Goal: Transaction & Acquisition: Book appointment/travel/reservation

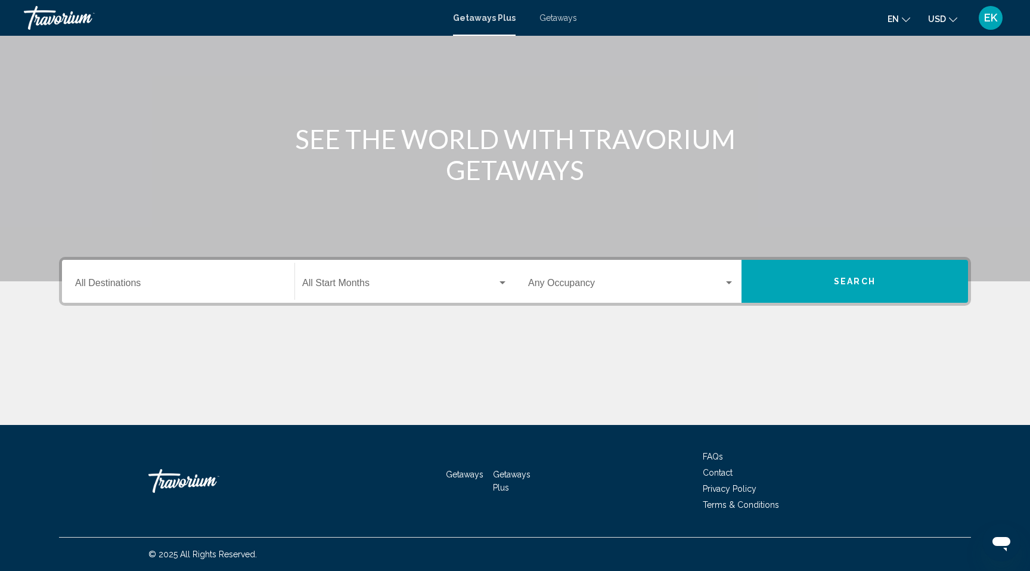
click at [94, 280] on input "Destination All Destinations" at bounding box center [178, 285] width 206 height 11
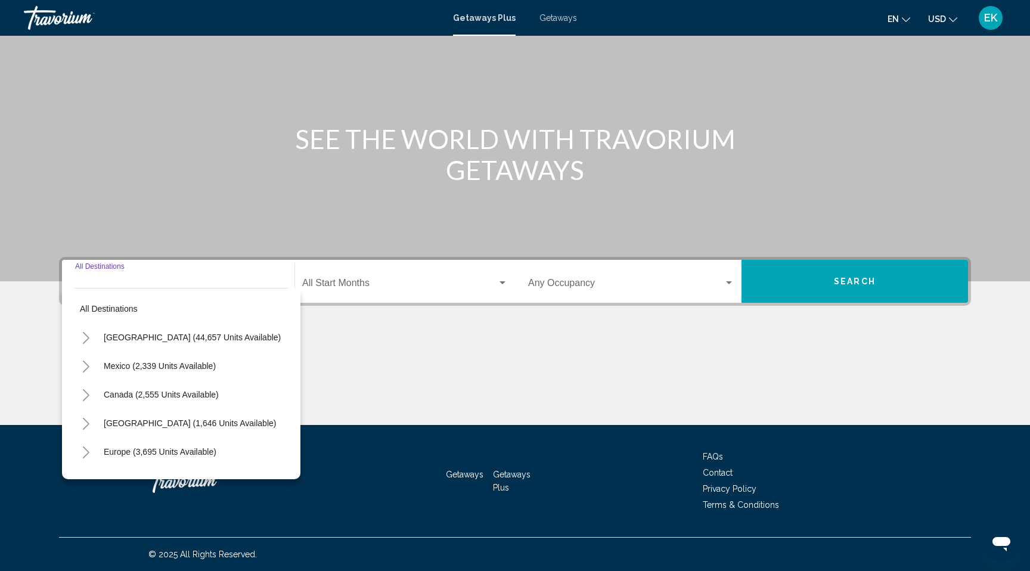
scroll to position [238, 0]
click at [82, 332] on icon "Toggle United States (44,657 units available)" at bounding box center [86, 338] width 9 height 12
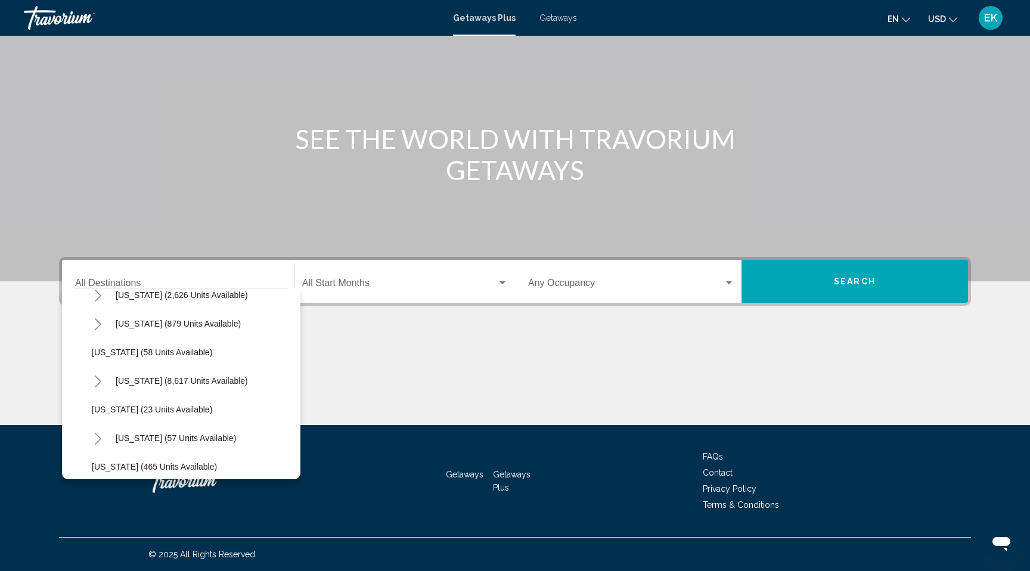
scroll to position [143, 0]
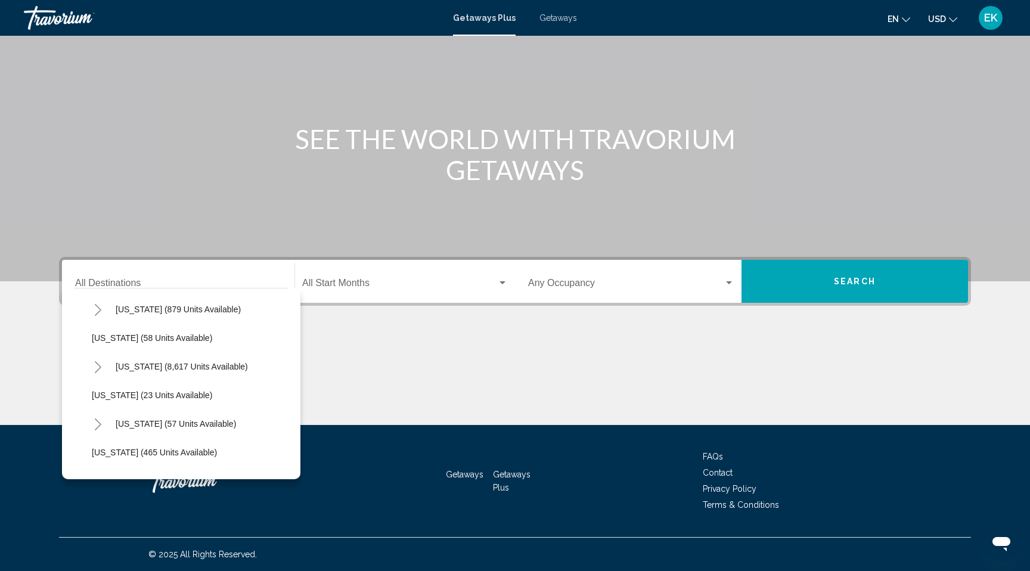
click at [95, 361] on icon "Toggle Florida (8,617 units available)" at bounding box center [98, 367] width 7 height 12
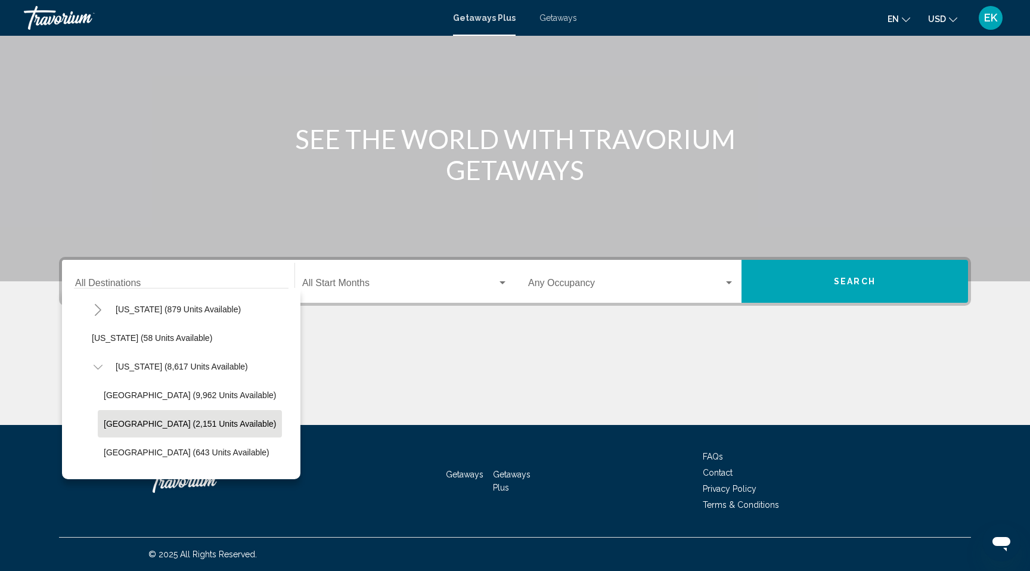
click at [104, 419] on span "East Coast (2,151 units available)" at bounding box center [190, 424] width 172 height 10
type input "**********"
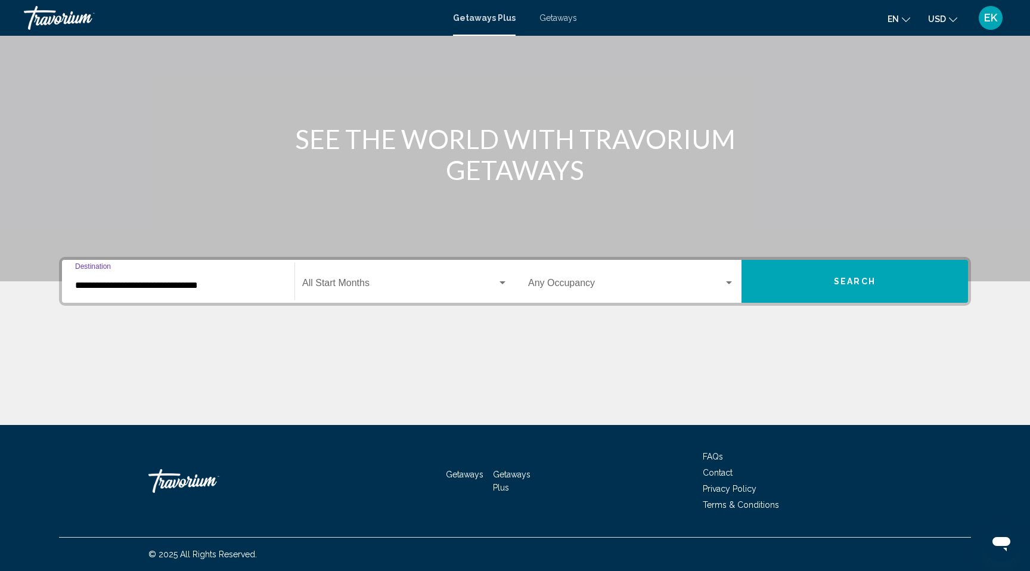
click at [393, 280] on span "Search widget" at bounding box center [399, 285] width 195 height 11
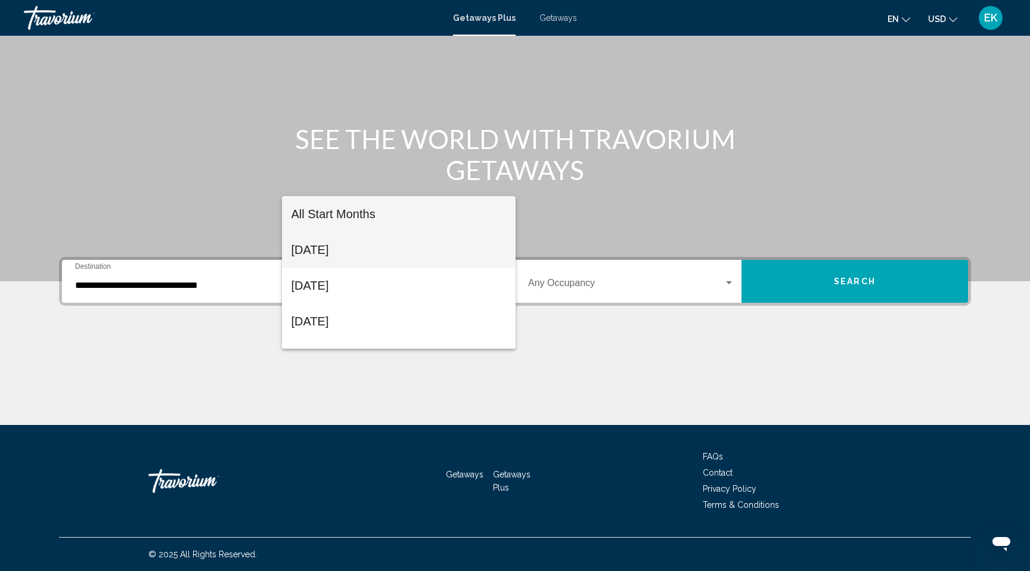
click at [352, 247] on span "August 2025" at bounding box center [399, 250] width 215 height 36
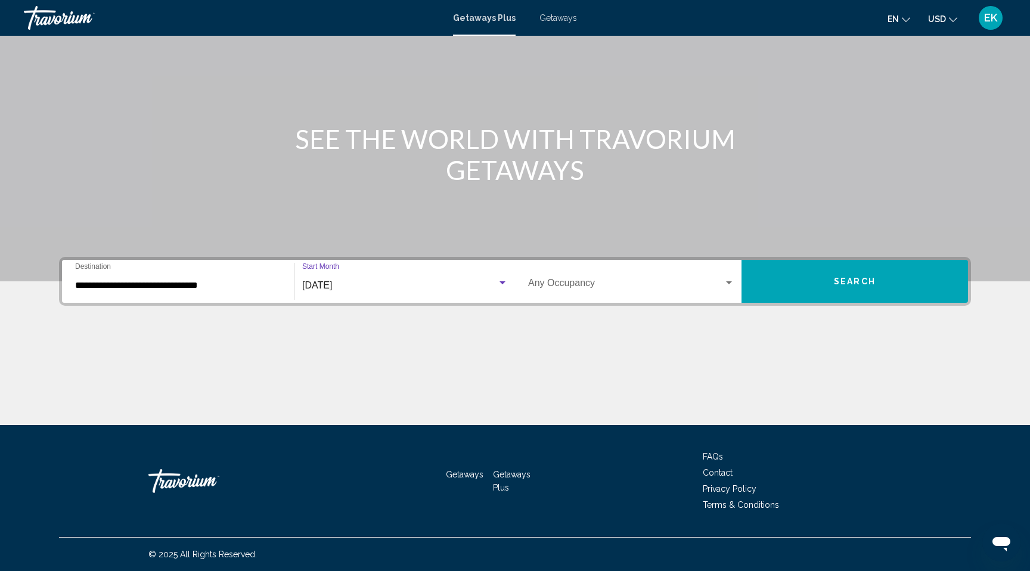
click at [856, 277] on span "Search" at bounding box center [855, 282] width 42 height 10
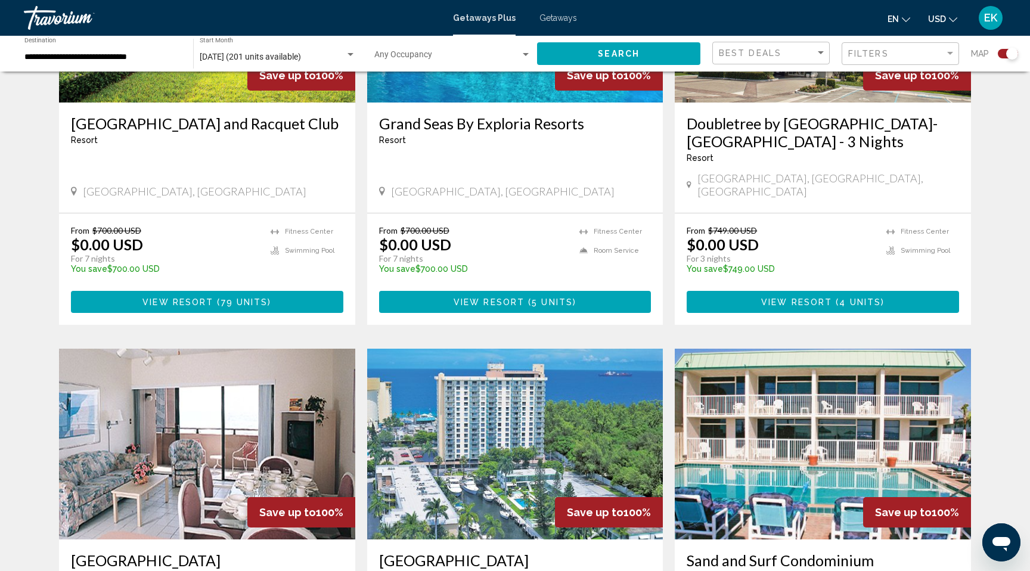
scroll to position [586, 0]
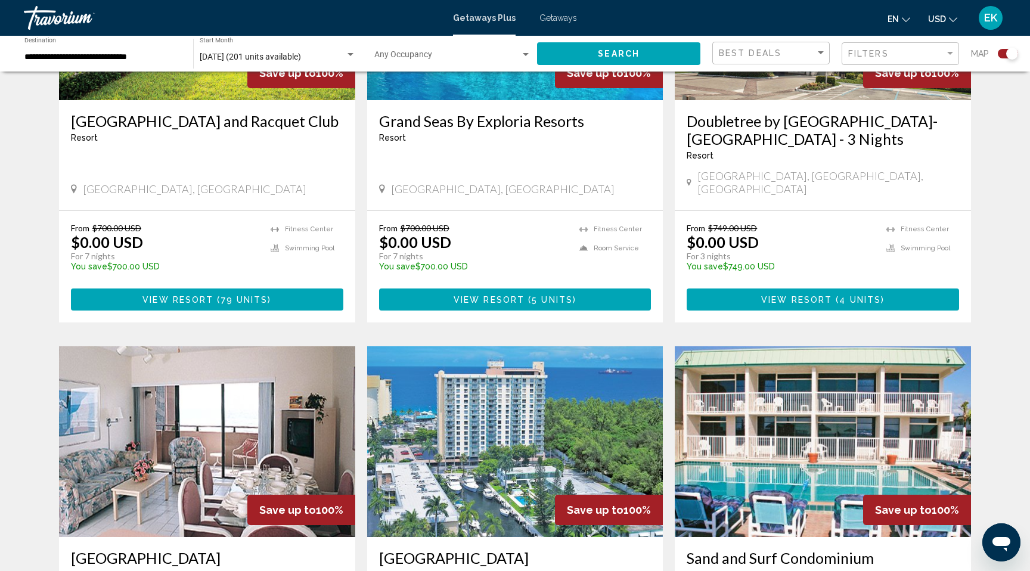
click at [497, 305] on span "View Resort" at bounding box center [489, 300] width 71 height 10
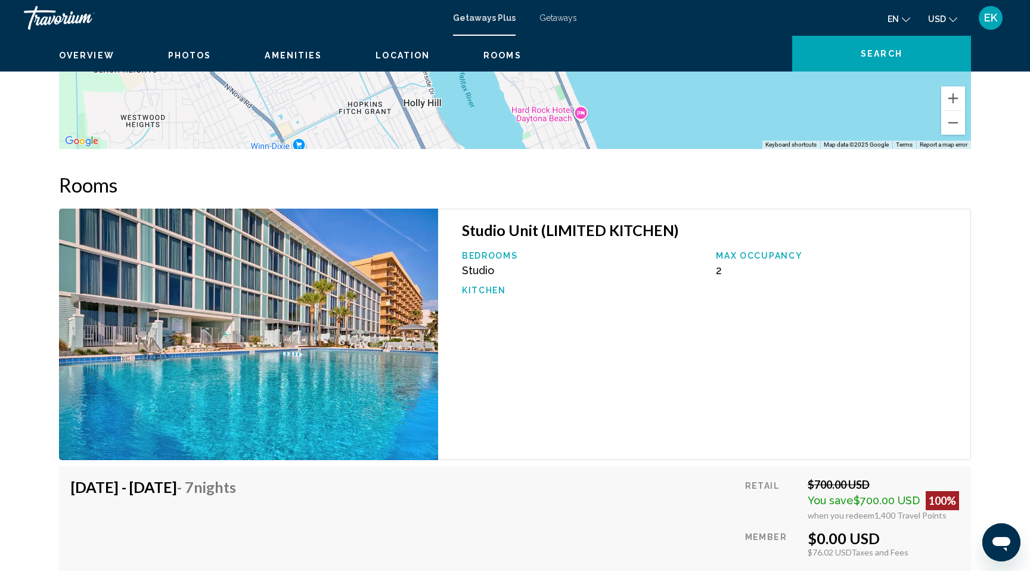
scroll to position [1747, 0]
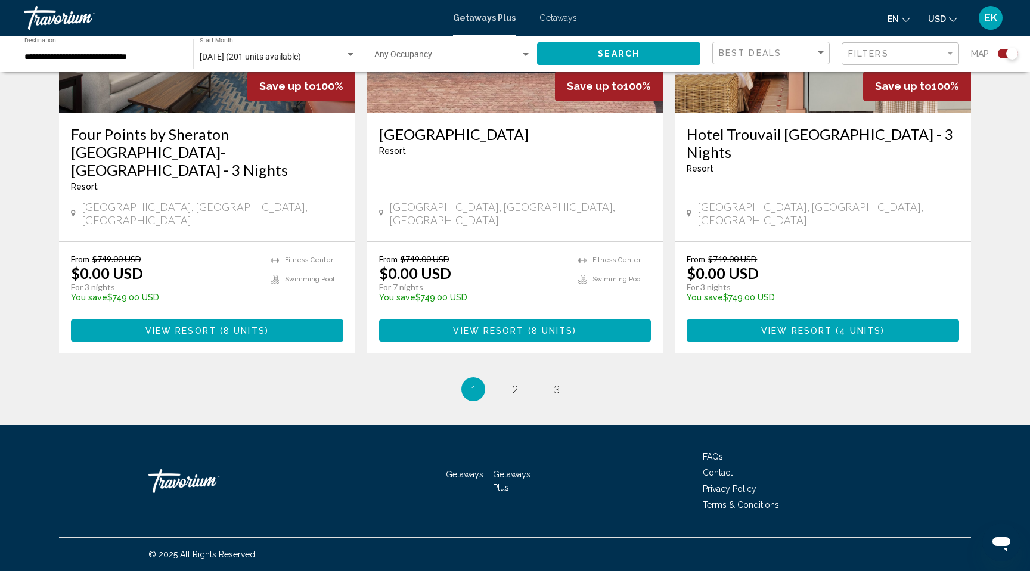
scroll to position [2293, 0]
click at [517, 383] on span "2" at bounding box center [515, 389] width 6 height 13
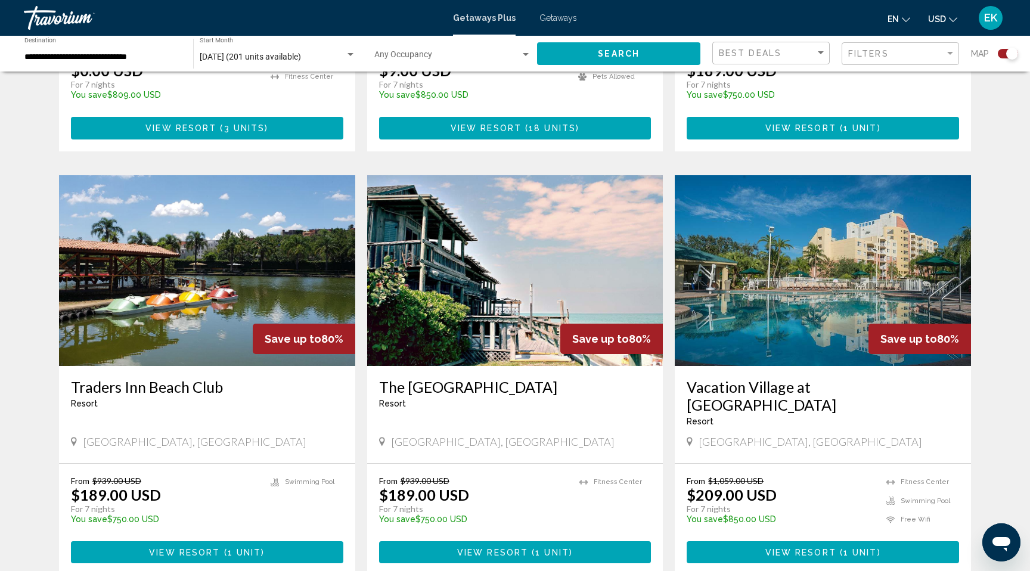
scroll to position [1187, 0]
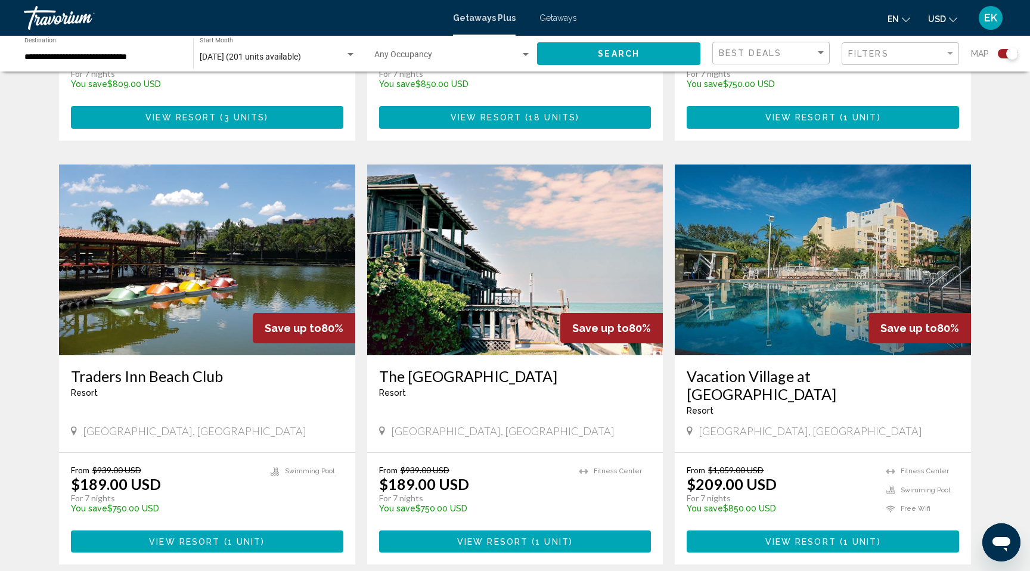
click at [196, 123] on span "View Resort" at bounding box center [180, 118] width 71 height 10
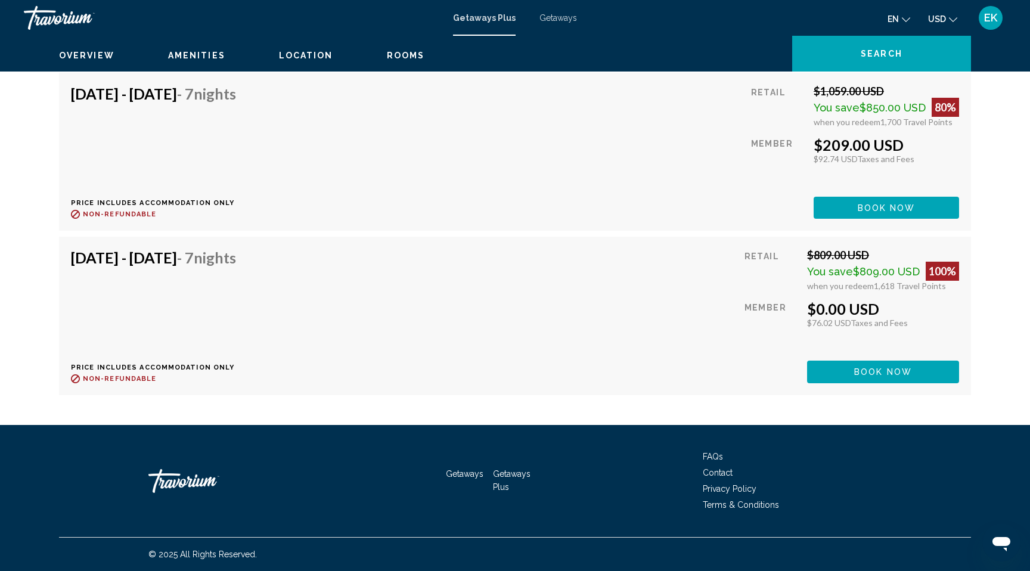
scroll to position [1403, 0]
click at [763, 263] on div "Rooms 2 Bedroom Unit (FULL KITCHEN) Bedrooms 2 Max Occupancy 6 Kitchen Aug 23, …" at bounding box center [515, 153] width 912 height 497
click at [889, 213] on span "Book now" at bounding box center [887, 208] width 58 height 10
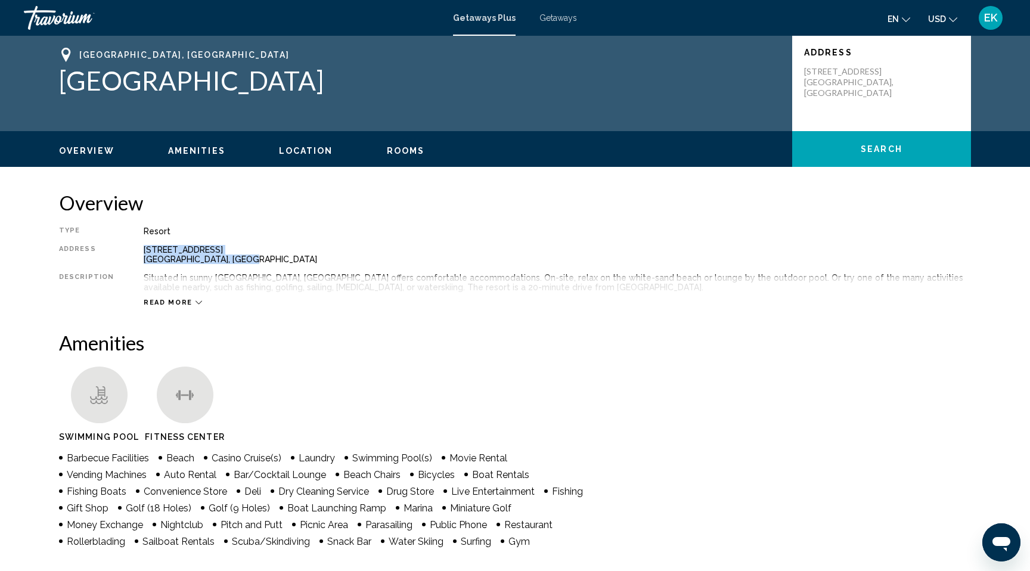
drag, startPoint x: 138, startPoint y: 311, endPoint x: 267, endPoint y: 326, distance: 129.7
click at [267, 307] on div "Type Resort All-Inclusive No All-Inclusive Address 2525 S. Atlantic Avenue Dayt…" at bounding box center [515, 267] width 912 height 80
copy div "2525 S. Atlantic Avenue Daytona Beach Shores, FL"
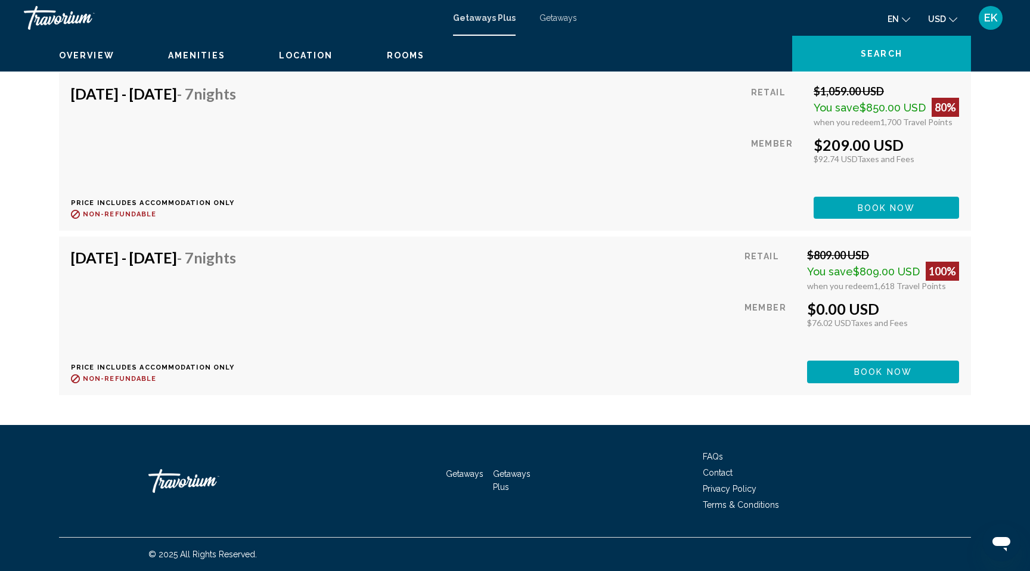
scroll to position [1564, 0]
click at [604, 39] on div "Bedrooms 2 Max Occupancy 6 Kitchen" at bounding box center [710, 11] width 509 height 56
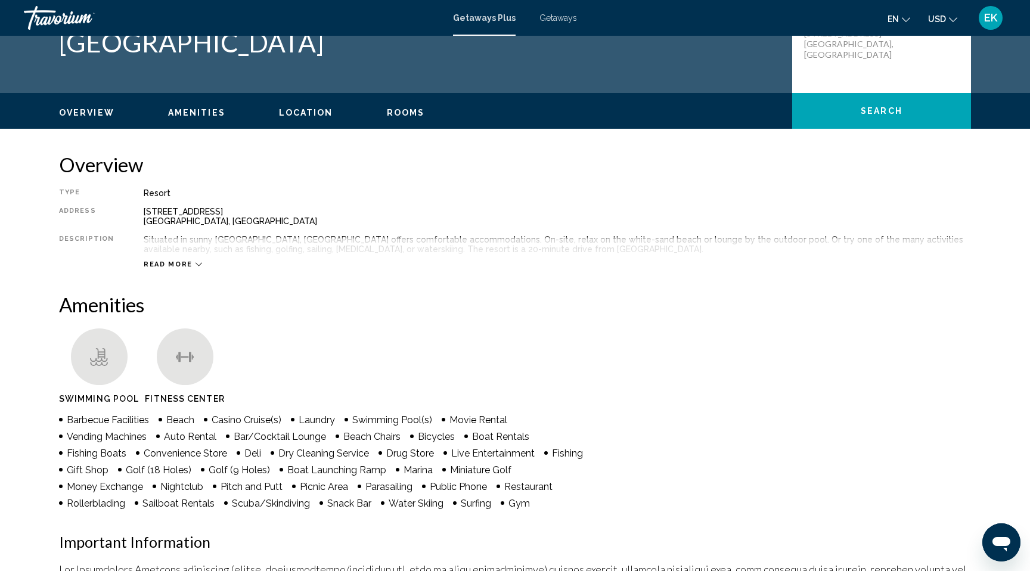
scroll to position [0, 0]
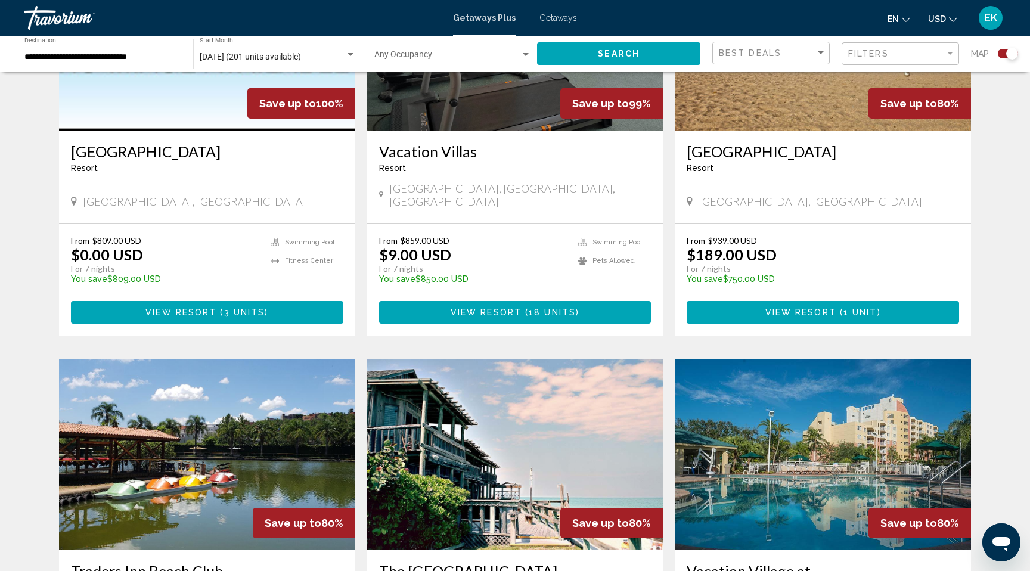
scroll to position [991, 0]
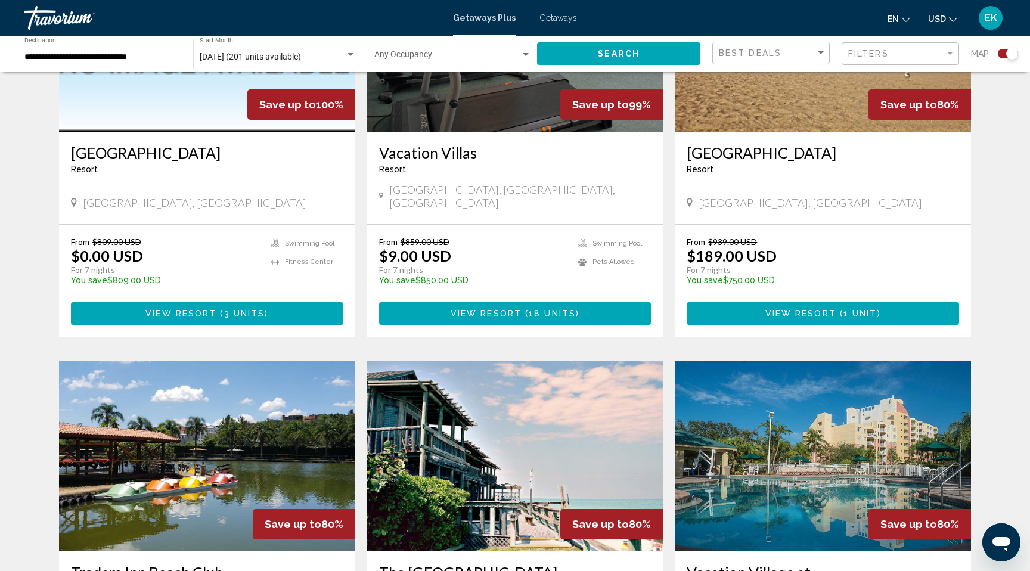
click at [500, 319] on span "View Resort" at bounding box center [486, 314] width 71 height 10
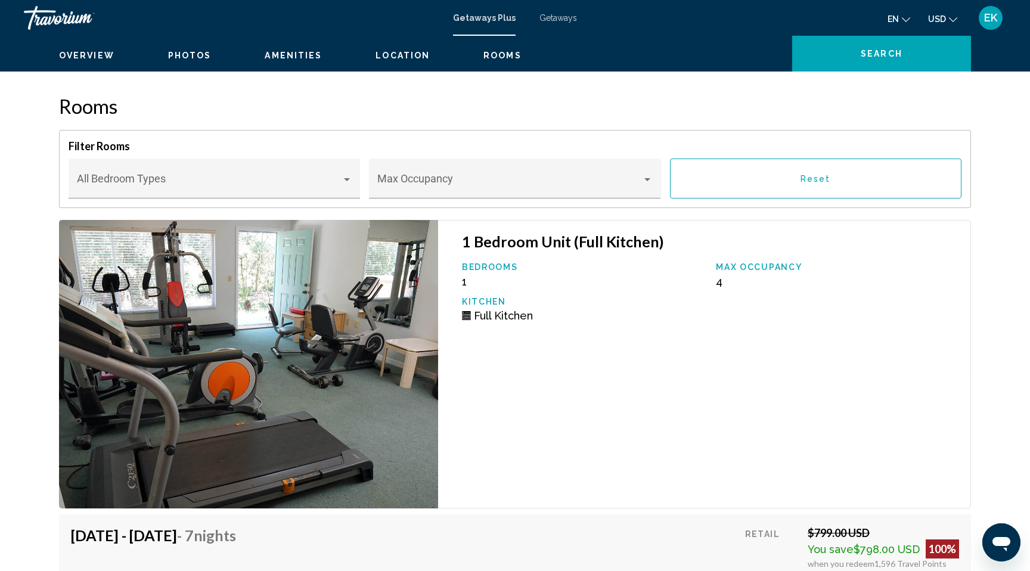
scroll to position [1894, 0]
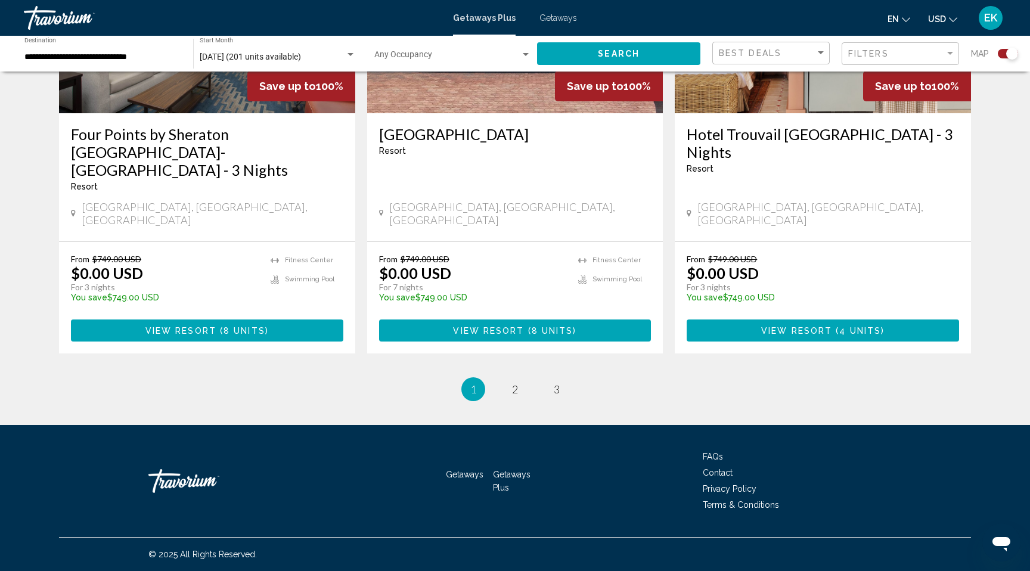
scroll to position [2234, 0]
click at [515, 396] on span "2" at bounding box center [515, 389] width 6 height 13
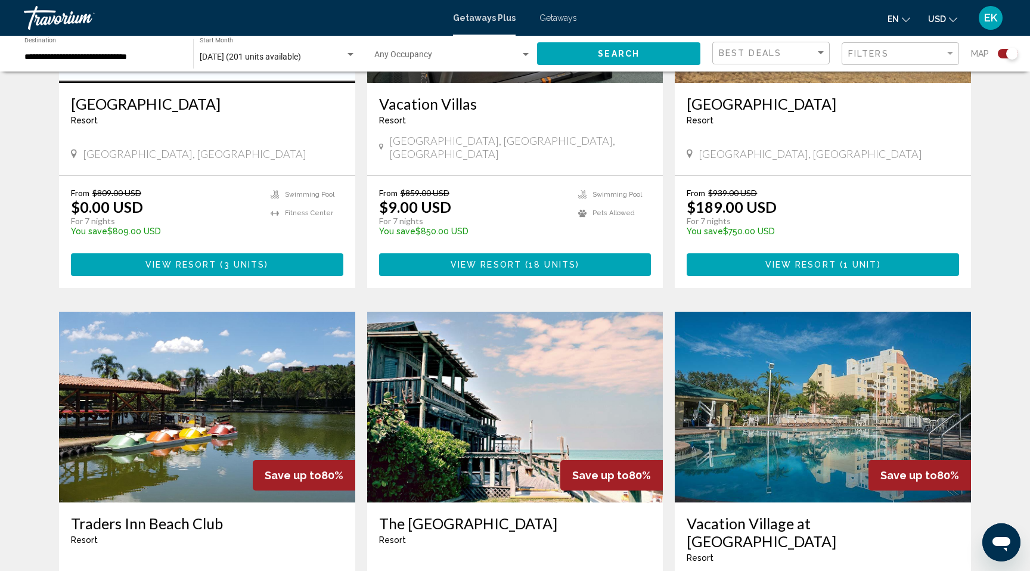
scroll to position [1048, 0]
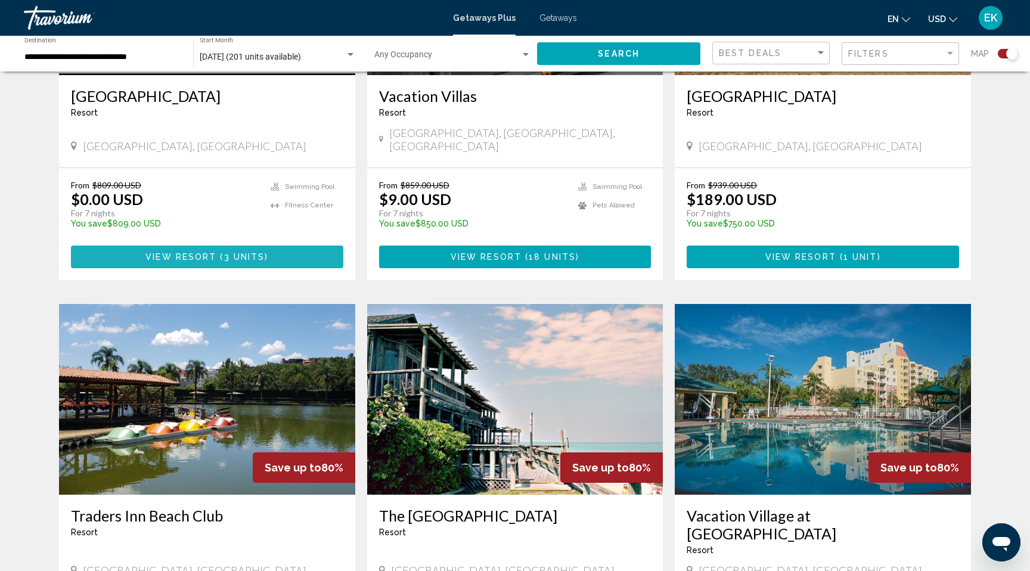
click at [163, 262] on span "View Resort" at bounding box center [180, 258] width 71 height 10
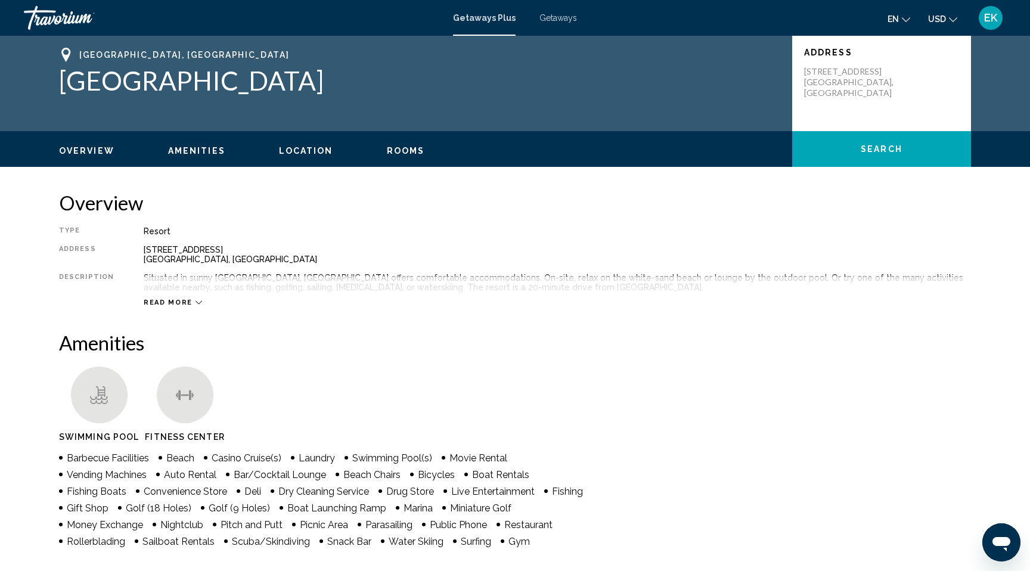
click at [202, 306] on icon "Main content" at bounding box center [199, 302] width 7 height 7
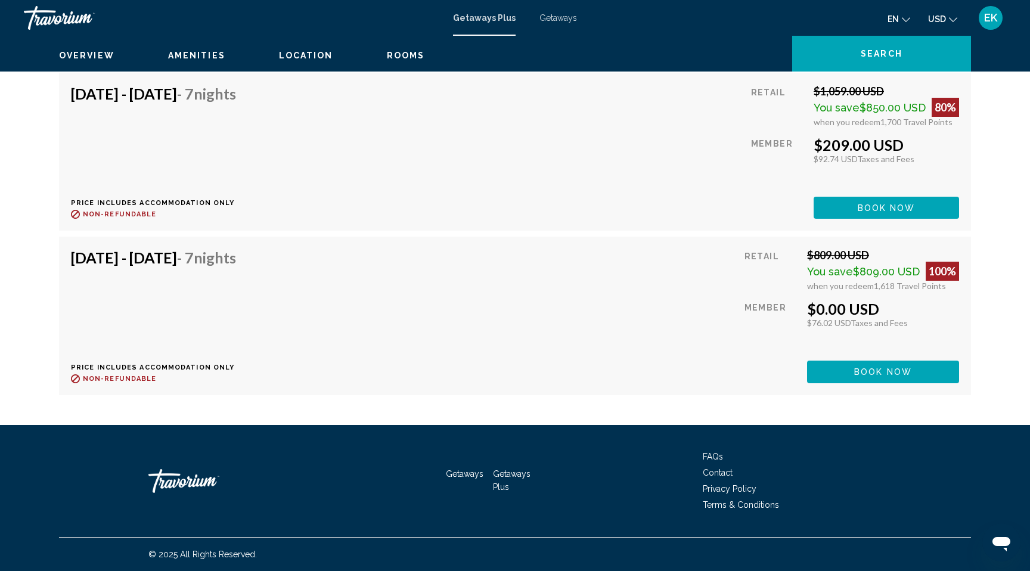
scroll to position [1673, 0]
click at [874, 213] on span "Book now" at bounding box center [887, 208] width 58 height 10
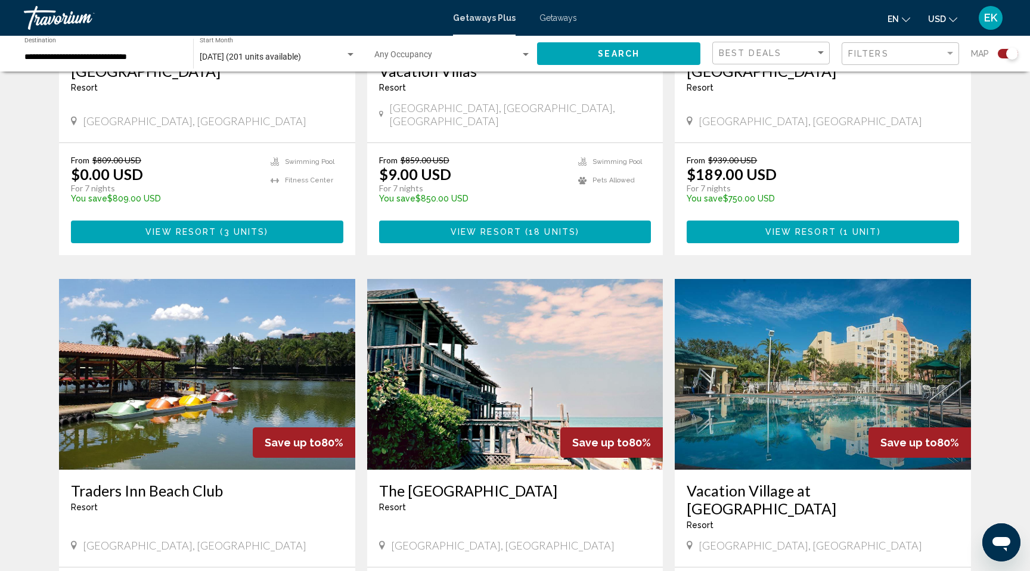
scroll to position [1074, 0]
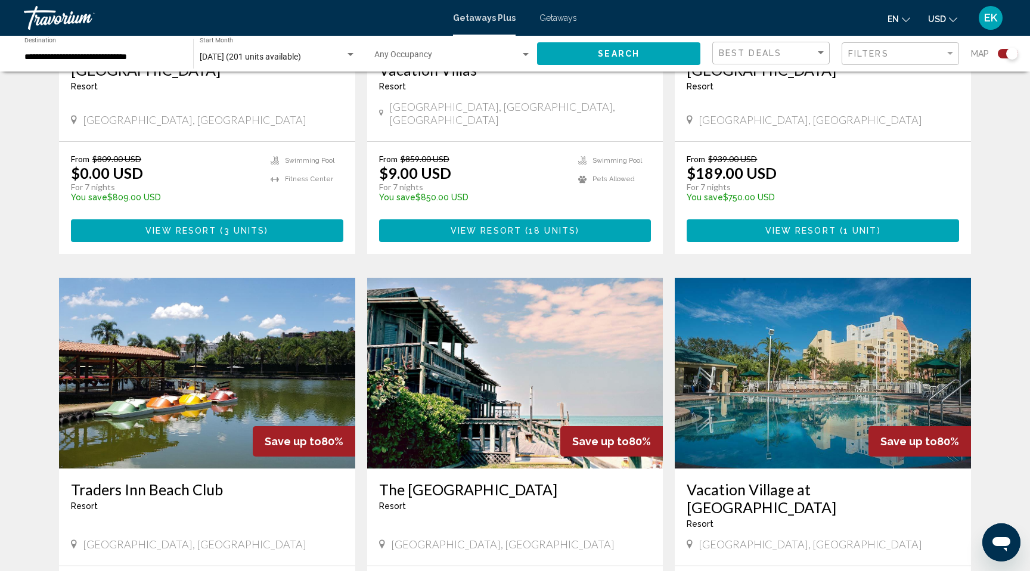
click at [786, 236] on span "View Resort" at bounding box center [801, 232] width 71 height 10
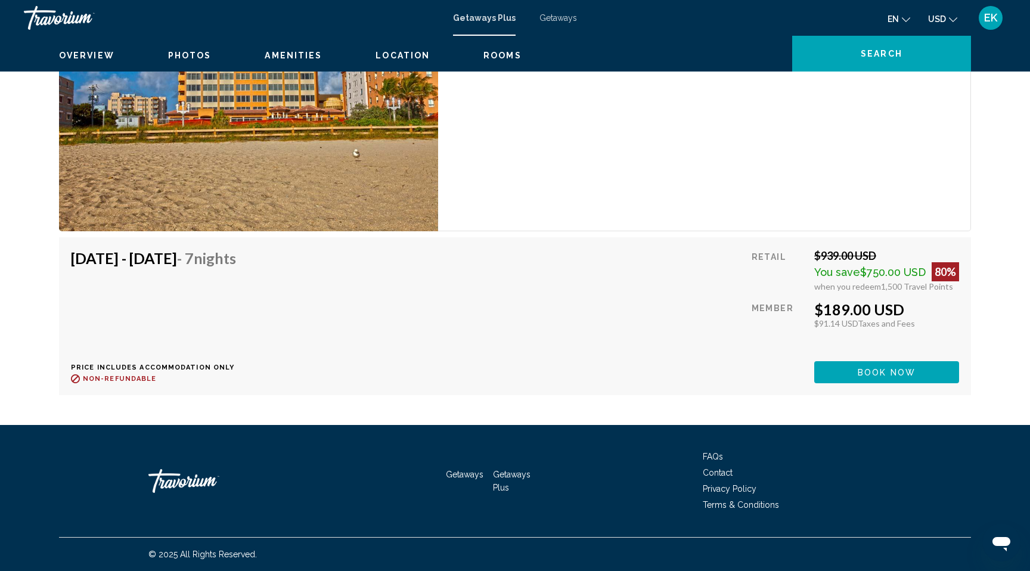
scroll to position [2346, 0]
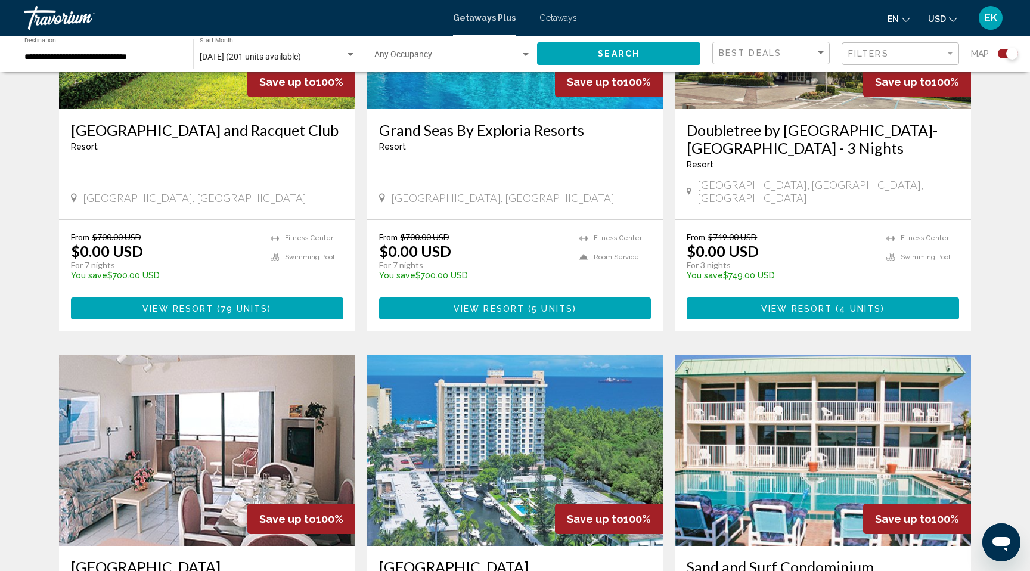
scroll to position [586, 0]
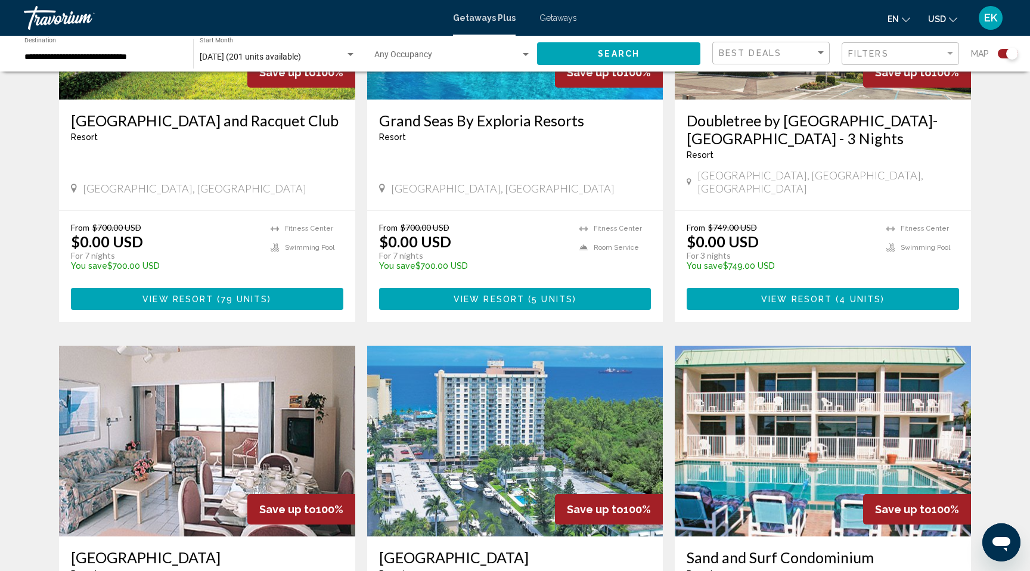
click at [504, 304] on span "View Resort" at bounding box center [489, 300] width 71 height 10
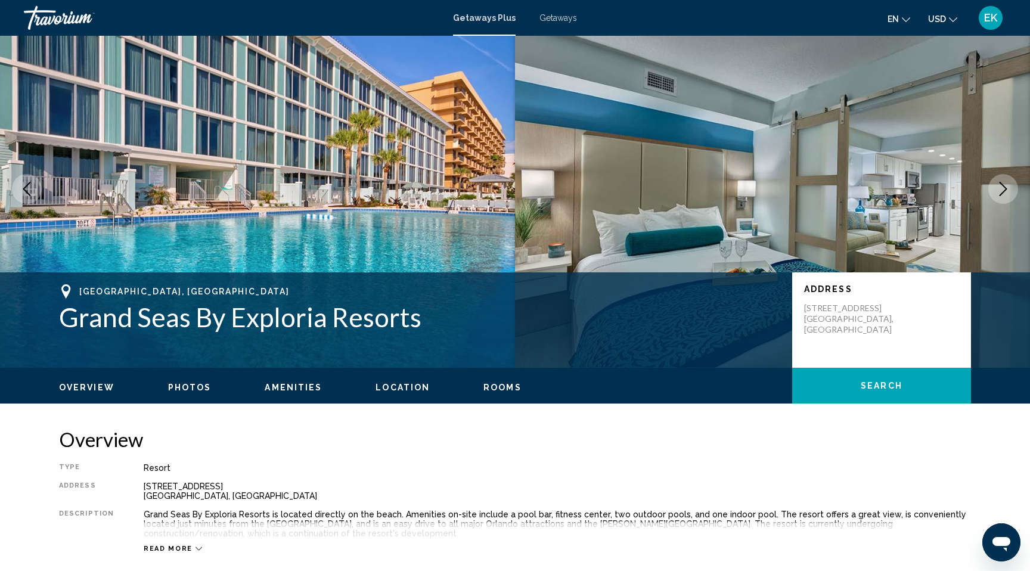
scroll to position [18, 0]
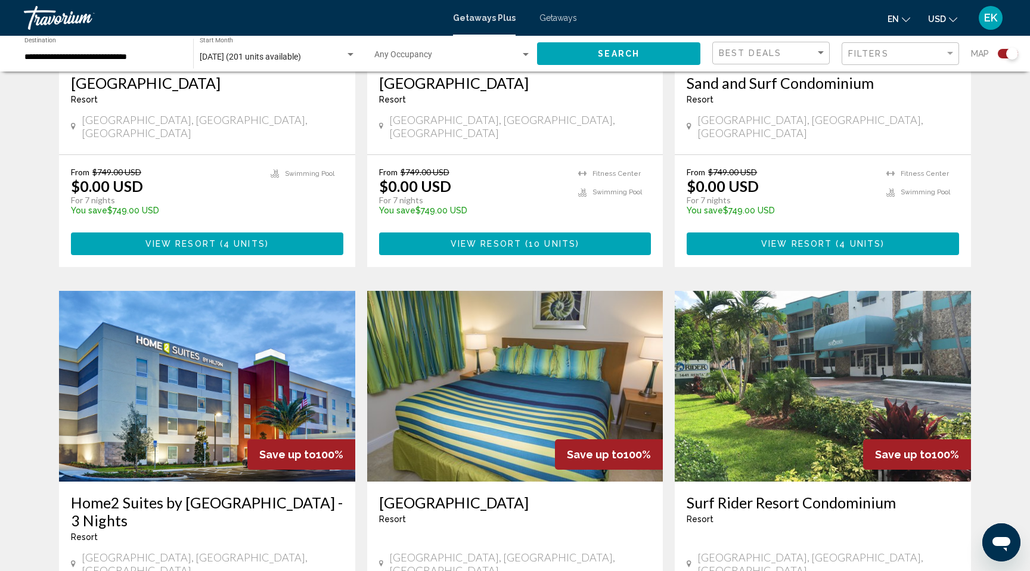
scroll to position [1062, 0]
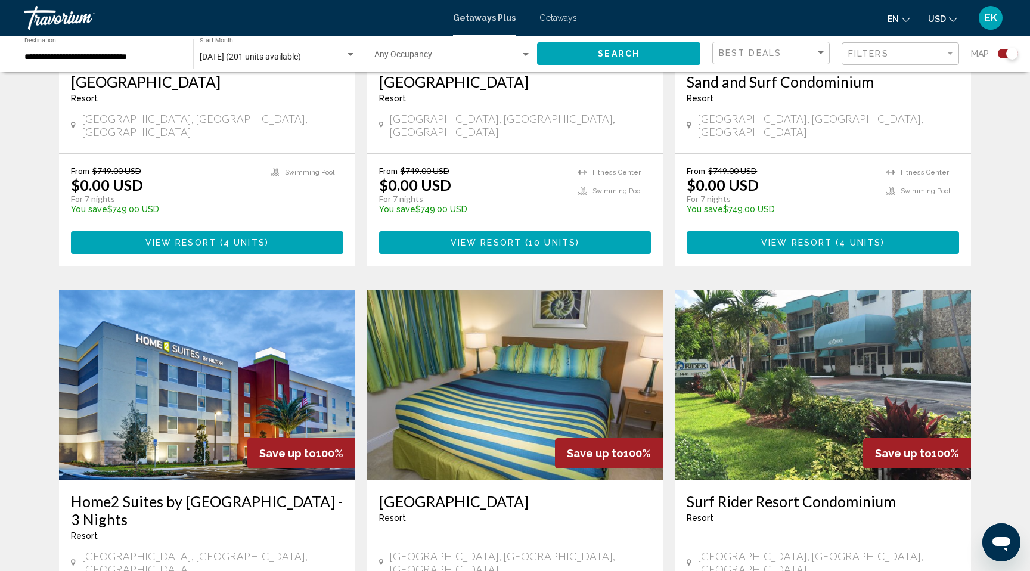
click at [759, 253] on button "View Resort ( 4 units )" at bounding box center [823, 242] width 272 height 22
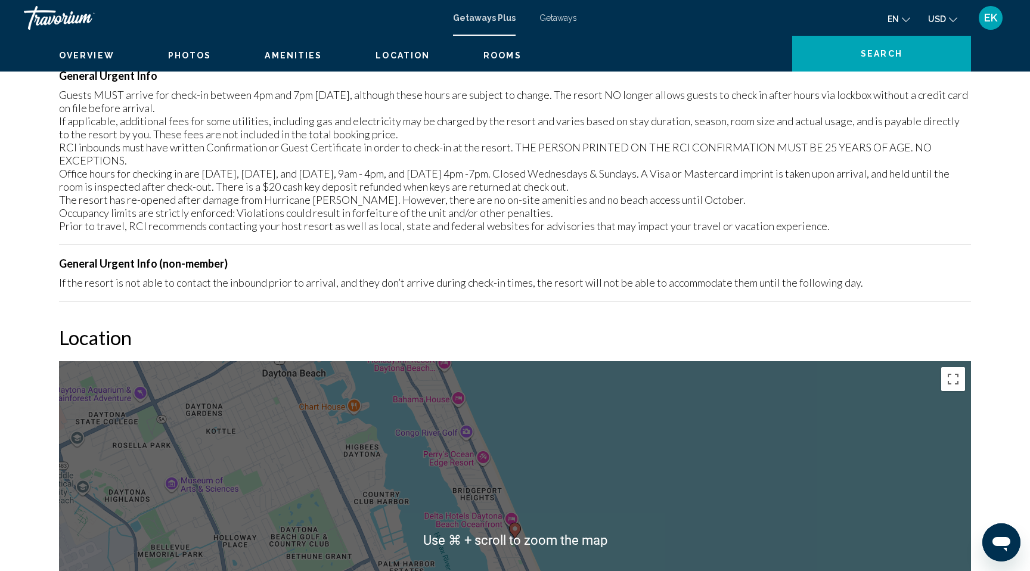
scroll to position [1397, 0]
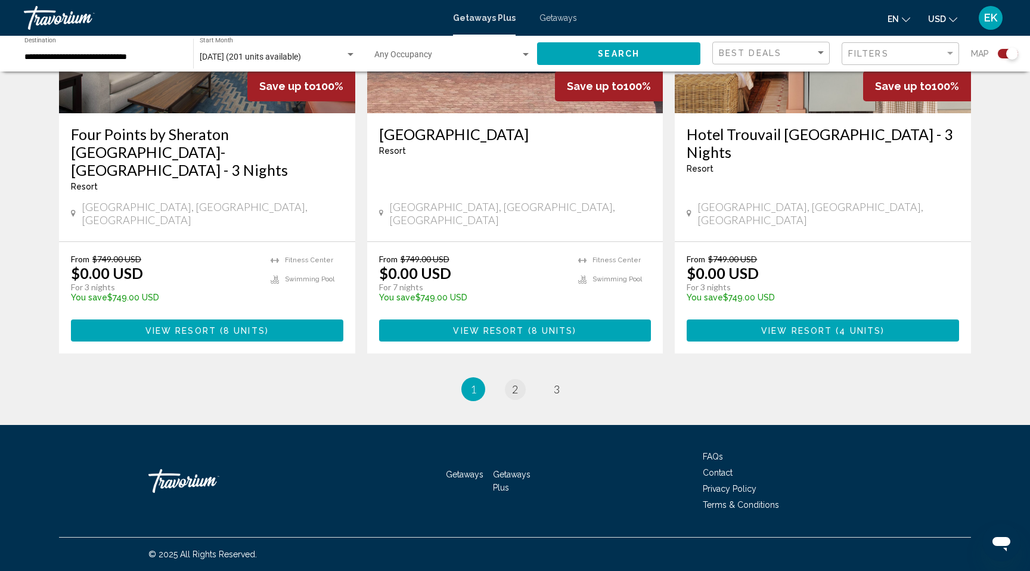
scroll to position [2221, 0]
click at [518, 396] on span "2" at bounding box center [515, 389] width 6 height 13
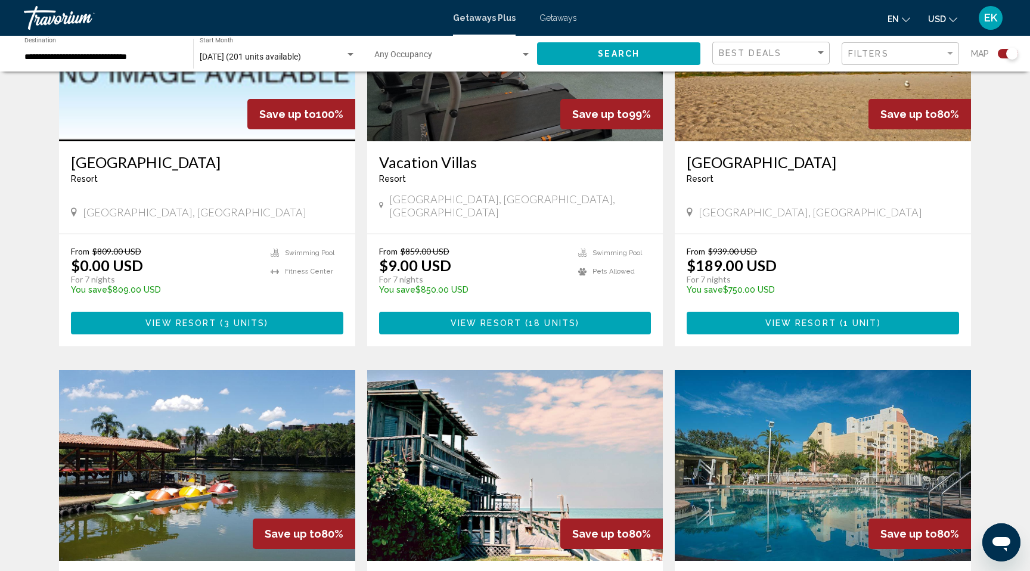
scroll to position [982, 0]
click at [171, 328] on span "View Resort" at bounding box center [180, 323] width 71 height 10
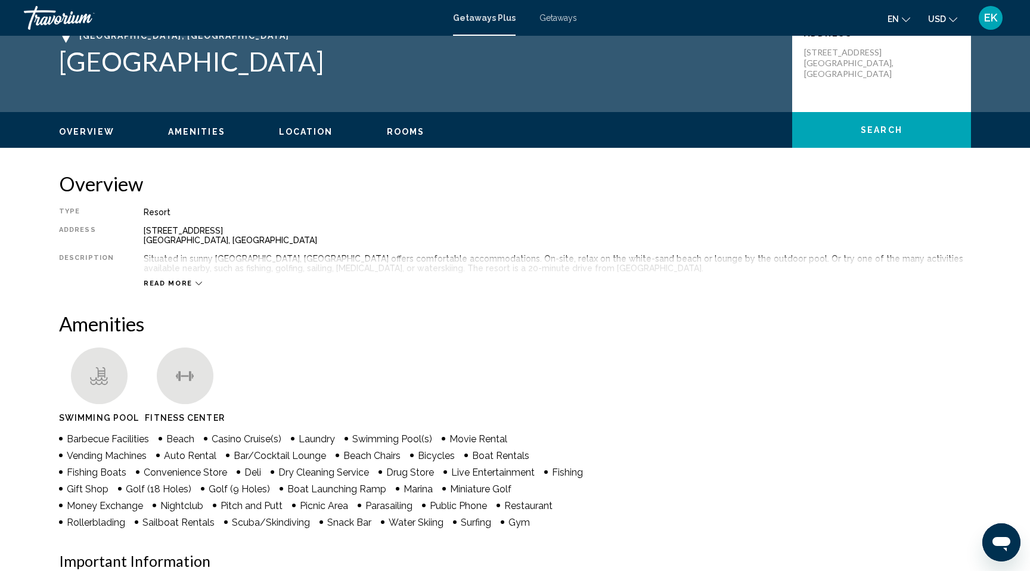
scroll to position [18, 0]
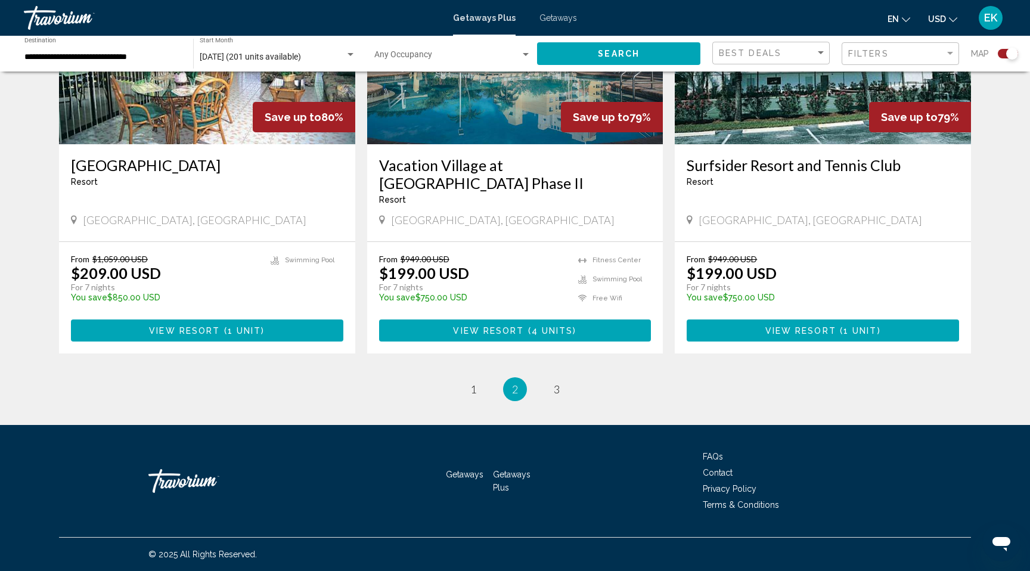
scroll to position [2085, 0]
click at [568, 400] on link "page 3" at bounding box center [557, 389] width 21 height 21
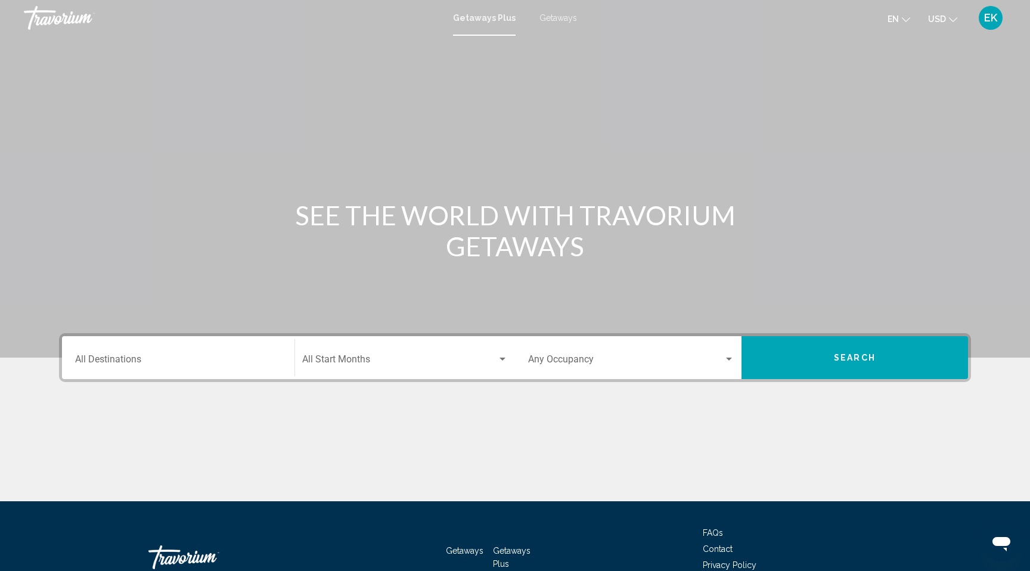
click at [577, 22] on span "Getaways" at bounding box center [559, 18] width 38 height 10
click at [101, 367] on input "Destination All Destinations" at bounding box center [178, 362] width 206 height 11
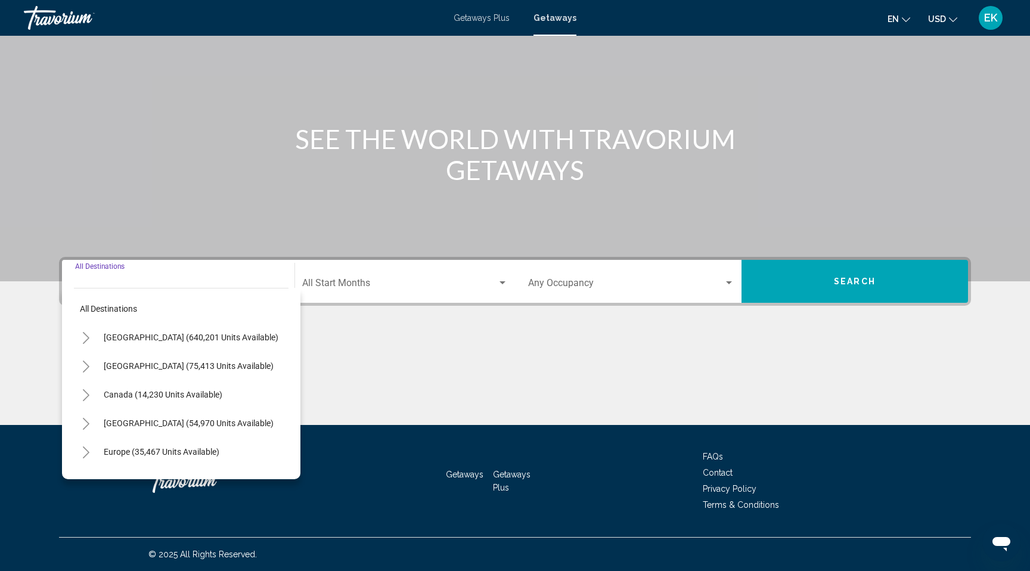
scroll to position [238, 0]
click at [83, 332] on icon "Toggle United States (640,201 units available)" at bounding box center [86, 338] width 7 height 12
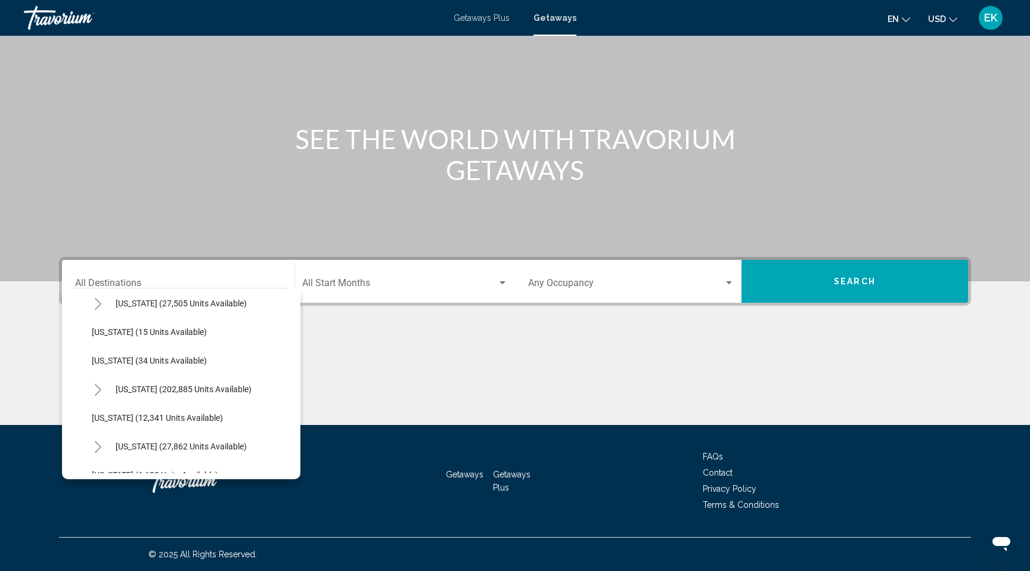
scroll to position [149, 0]
click at [94, 383] on icon "Toggle Florida (202,885 units available)" at bounding box center [98, 389] width 9 height 12
click at [113, 441] on span "East Coast (60,839 units available)" at bounding box center [189, 446] width 170 height 10
type input "**********"
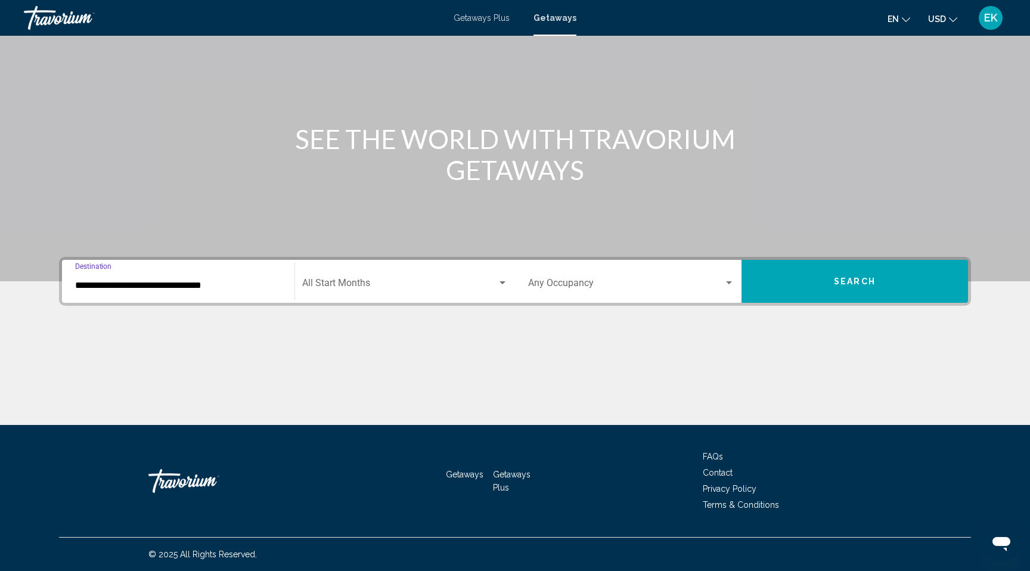
click at [503, 278] on div "Search widget" at bounding box center [502, 283] width 11 height 10
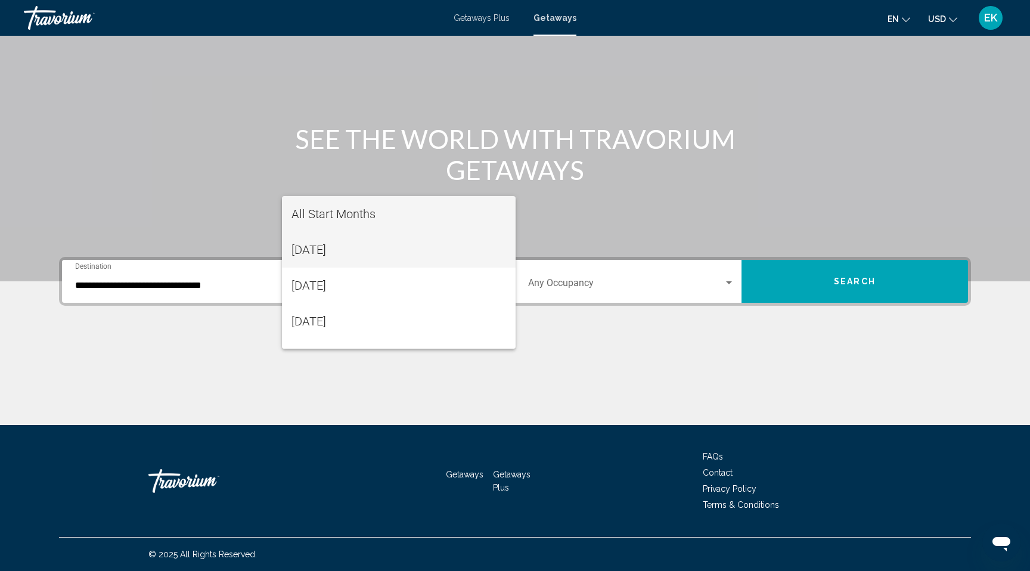
click at [376, 244] on span "August 2025" at bounding box center [399, 250] width 215 height 36
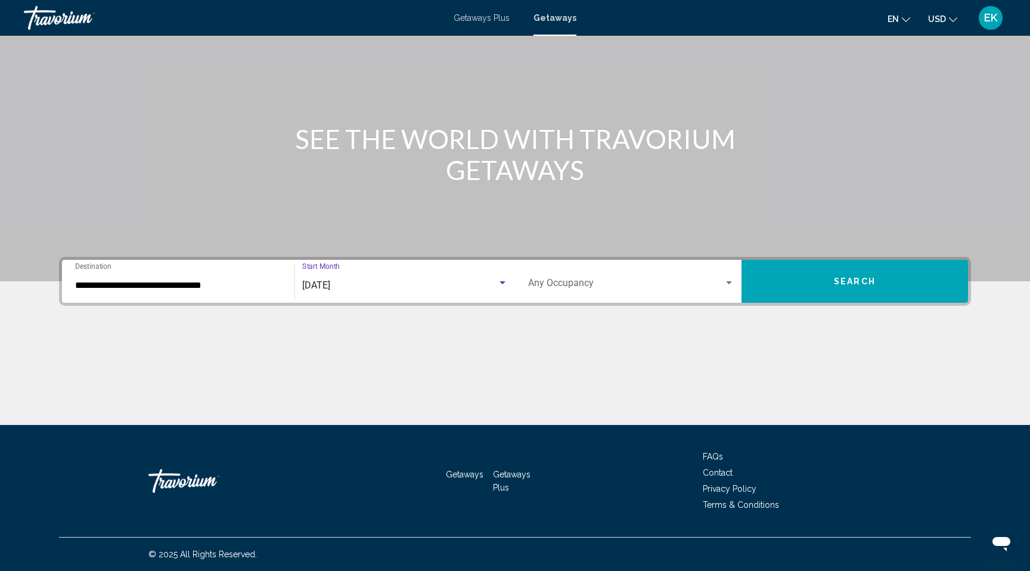
click at [916, 260] on button "Search" at bounding box center [855, 281] width 227 height 43
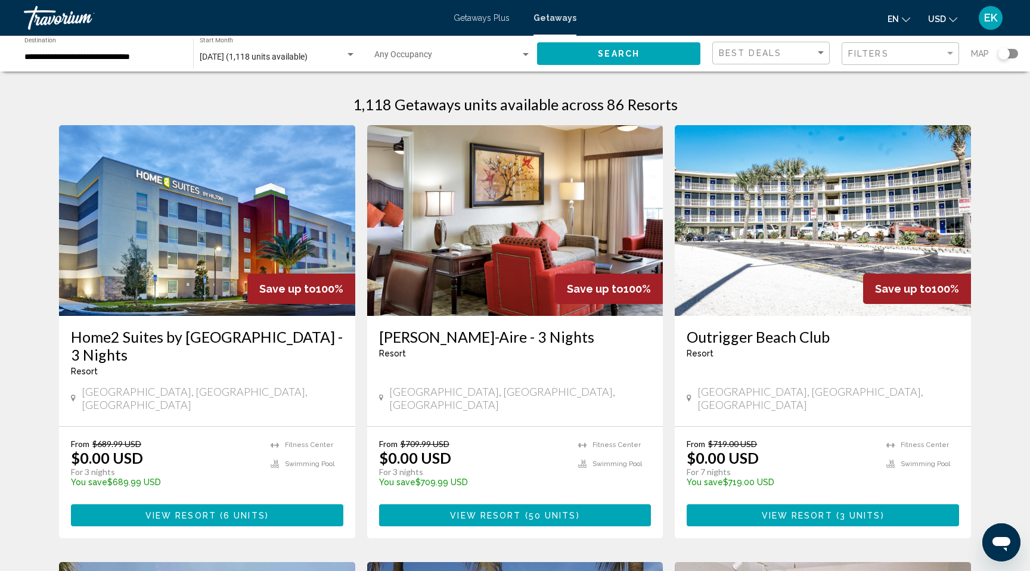
click at [916, 209] on img "Main content" at bounding box center [823, 220] width 296 height 191
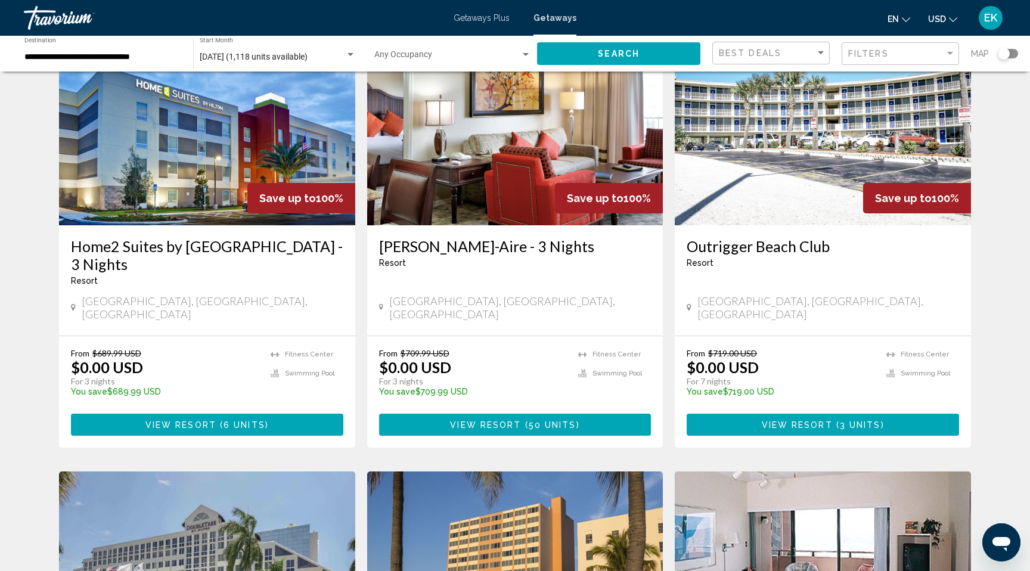
scroll to position [88, 0]
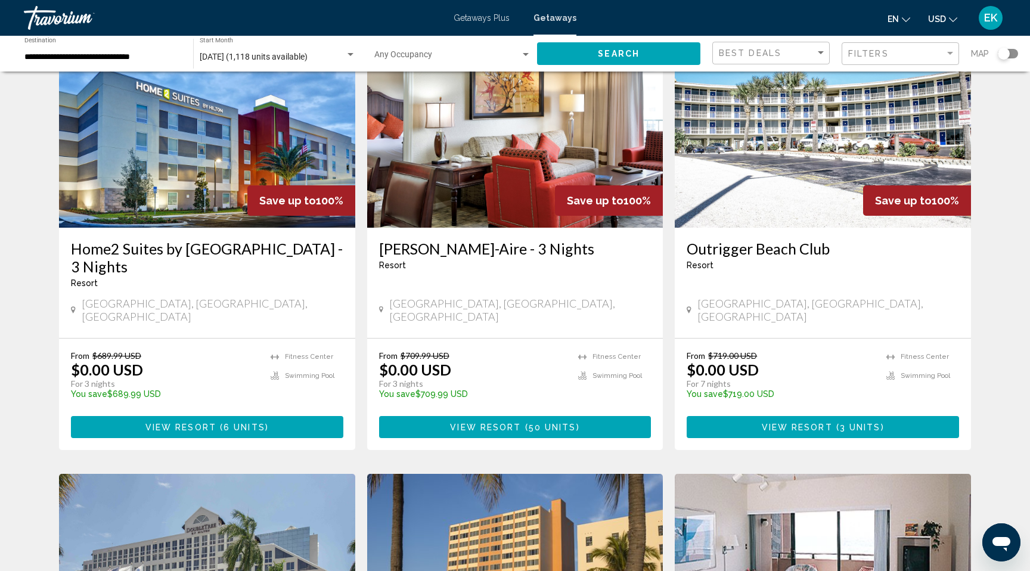
click at [173, 432] on span "View Resort" at bounding box center [180, 428] width 71 height 10
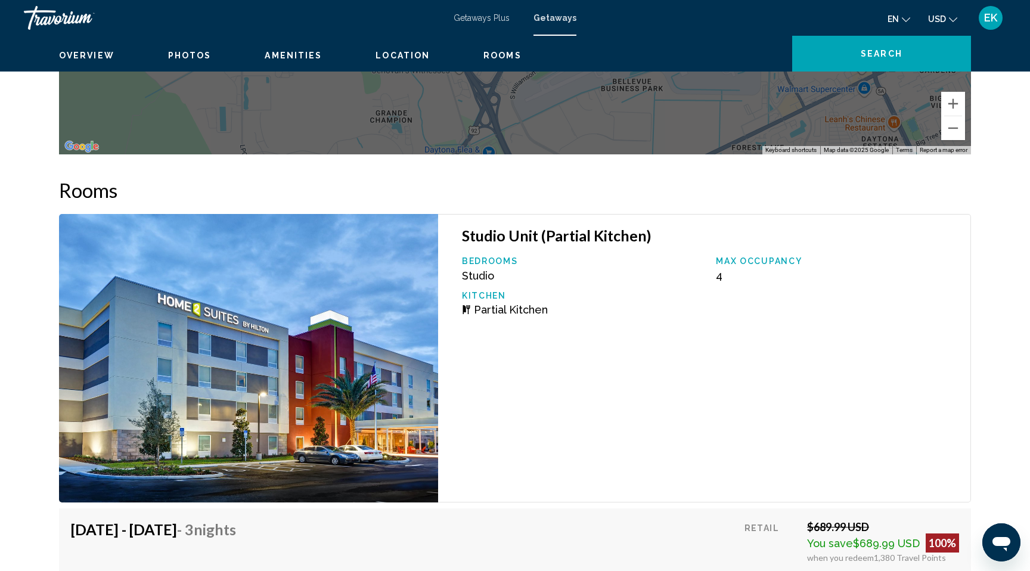
scroll to position [1452, 0]
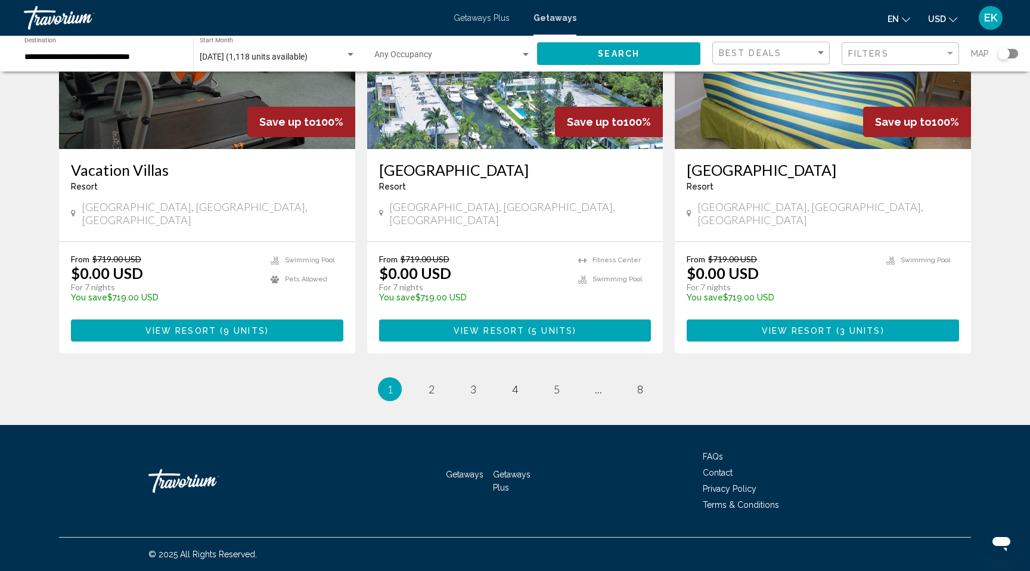
scroll to position [1891, 0]
click at [422, 383] on link "page 2" at bounding box center [432, 389] width 21 height 21
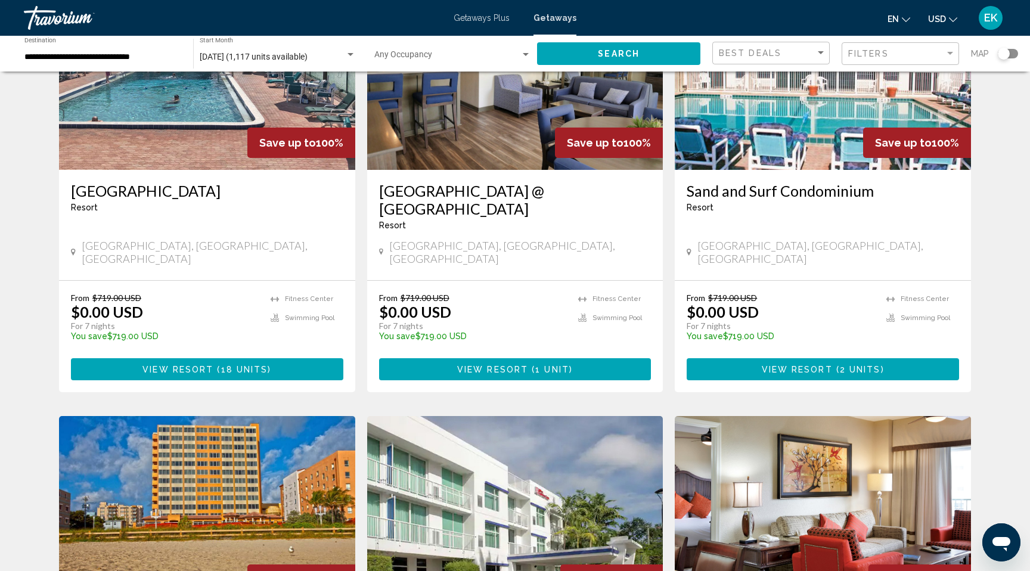
scroll to position [147, 0]
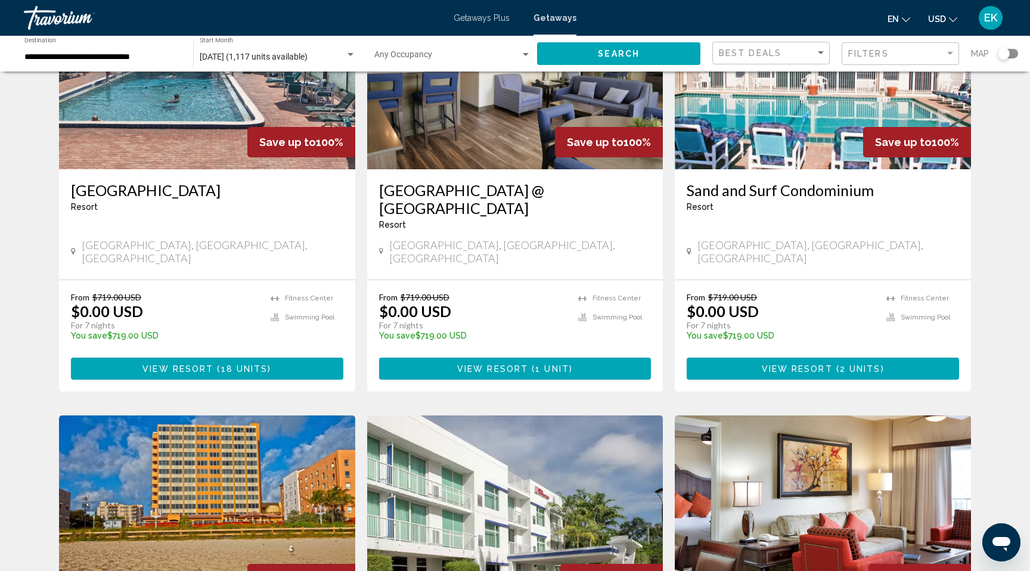
click at [821, 374] on span "View Resort" at bounding box center [797, 369] width 71 height 10
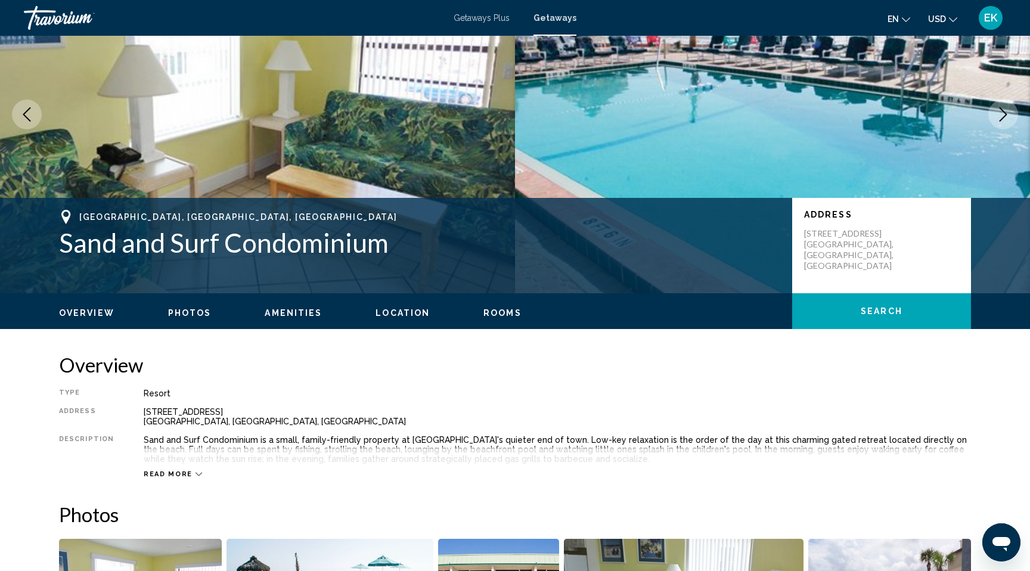
scroll to position [101, 0]
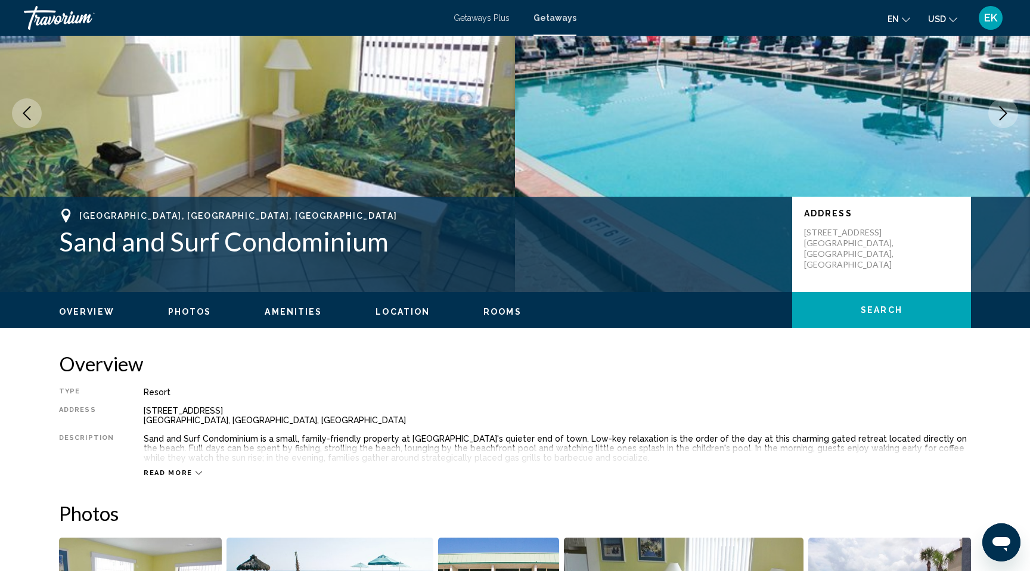
click at [880, 315] on span "Search" at bounding box center [882, 311] width 42 height 10
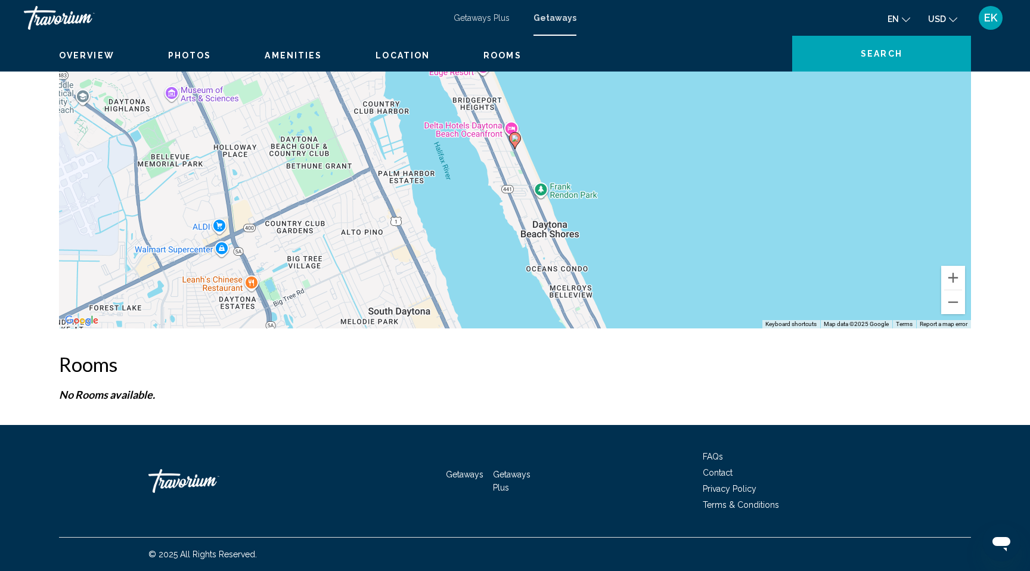
scroll to position [2445, 0]
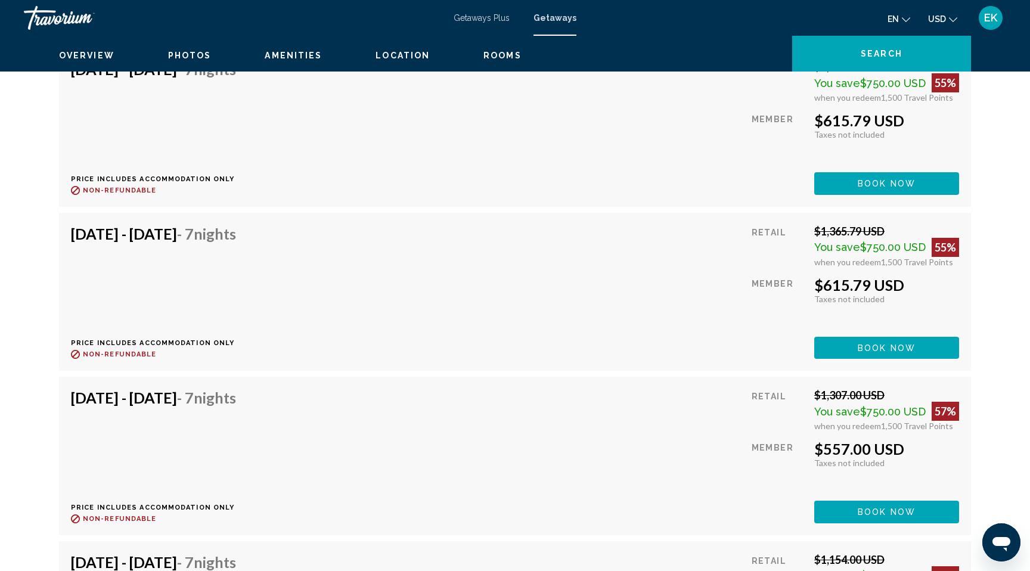
scroll to position [3041, 0]
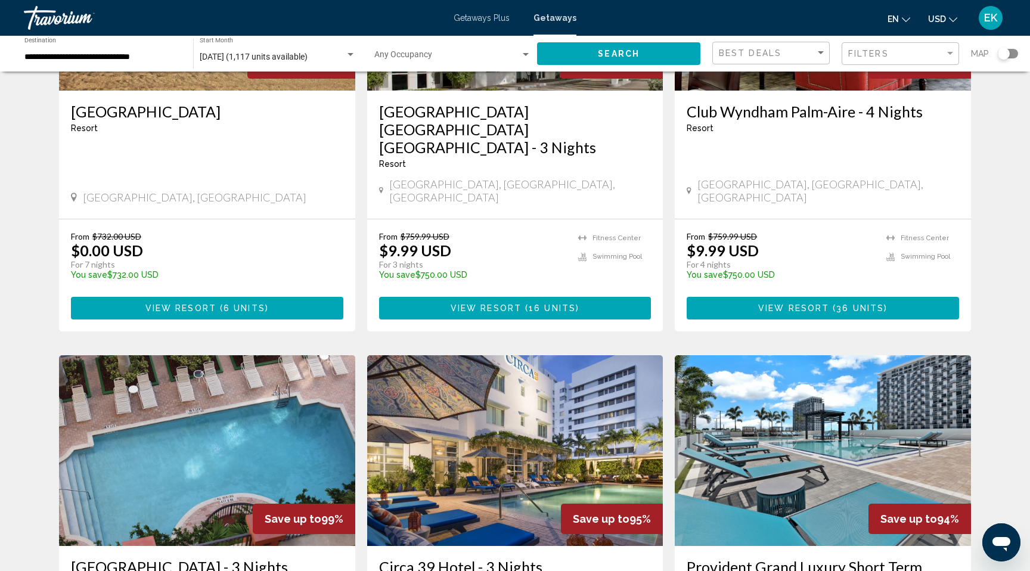
scroll to position [665, 0]
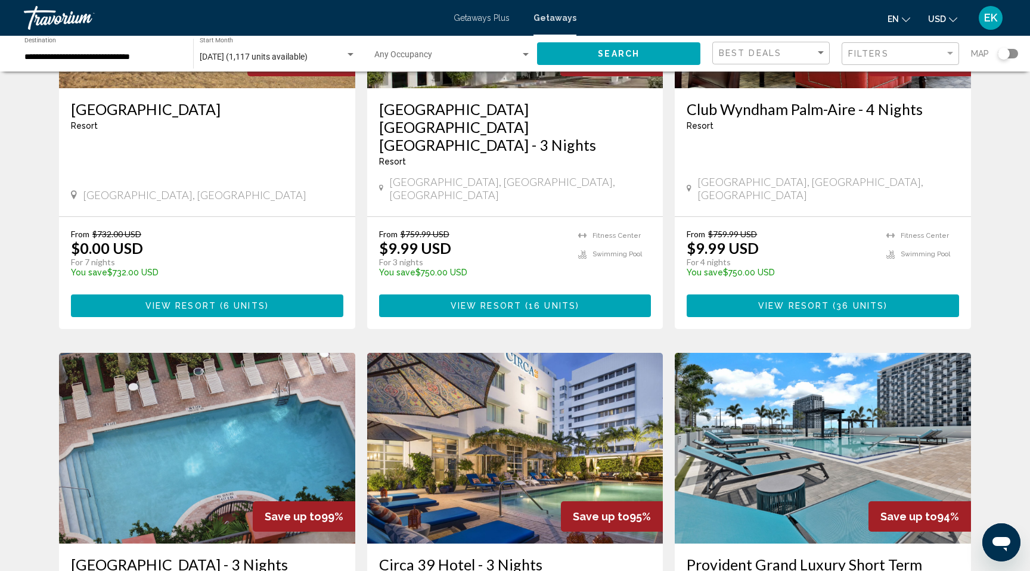
click at [224, 311] on span "6 units" at bounding box center [245, 307] width 42 height 10
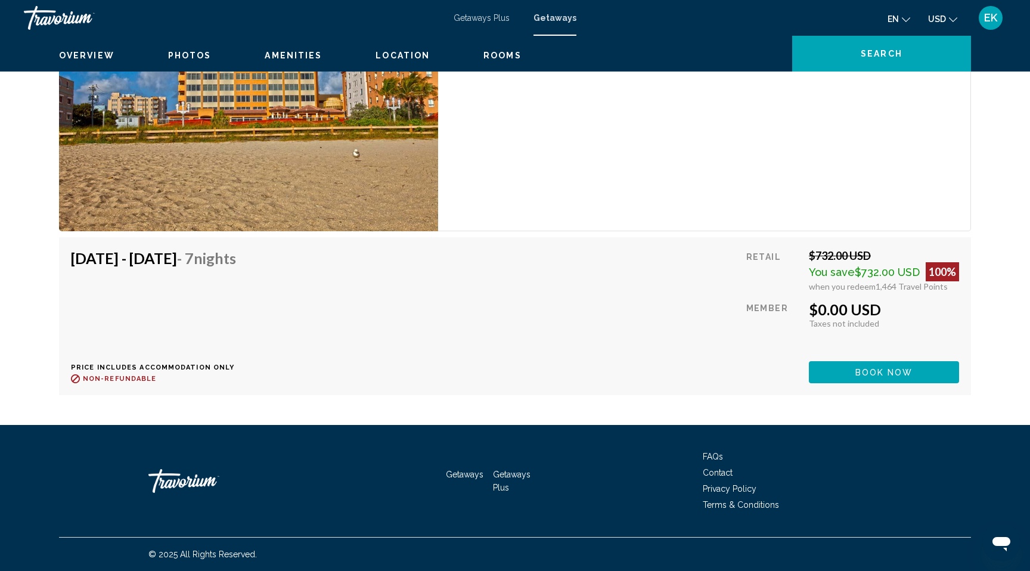
scroll to position [2446, 0]
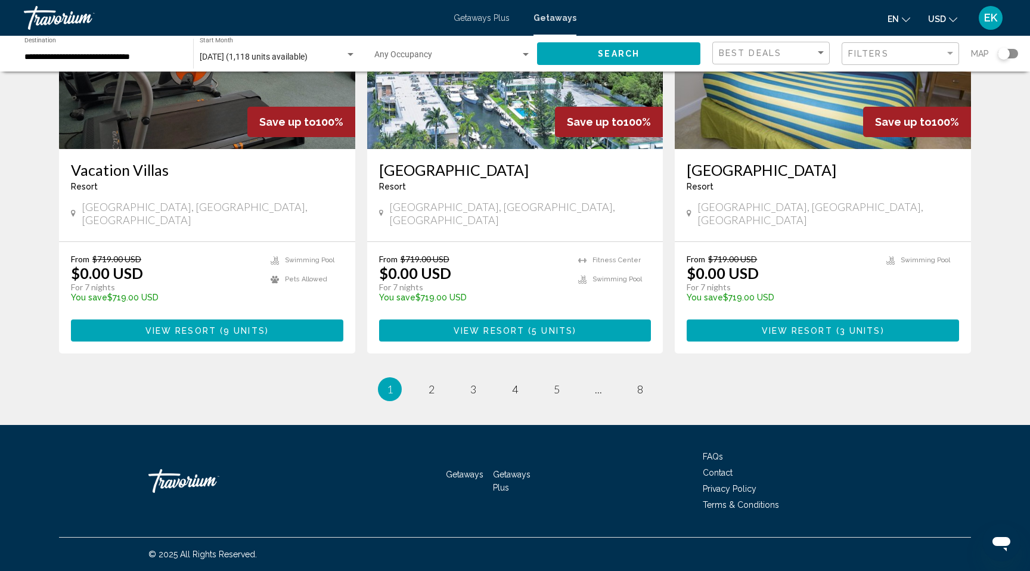
scroll to position [1708, 0]
click at [495, 336] on span "View Resort" at bounding box center [489, 331] width 71 height 10
click at [429, 383] on span "2" at bounding box center [432, 389] width 6 height 13
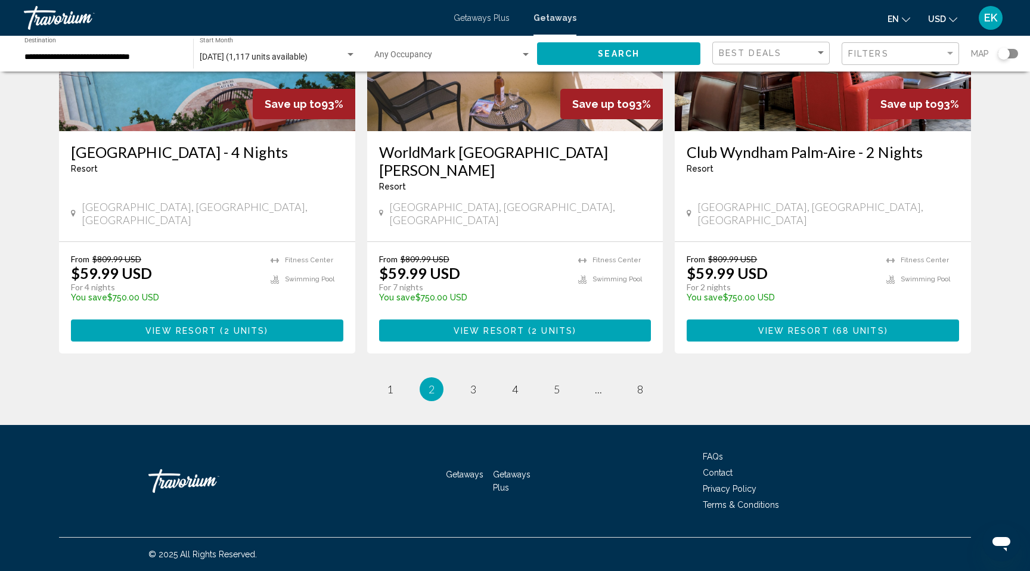
scroll to position [1925, 0]
click at [463, 379] on link "page 3" at bounding box center [473, 389] width 21 height 21
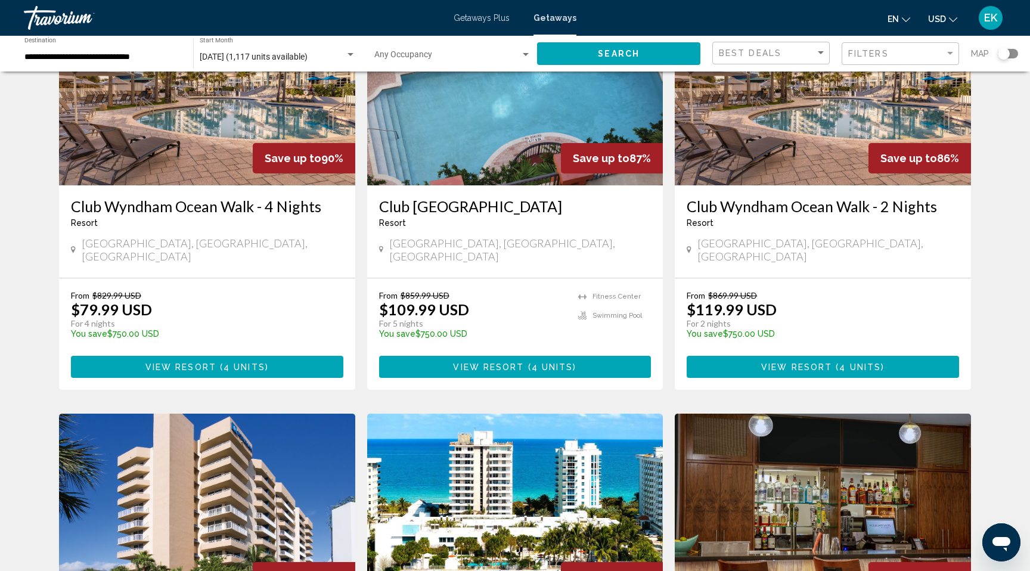
scroll to position [133, 0]
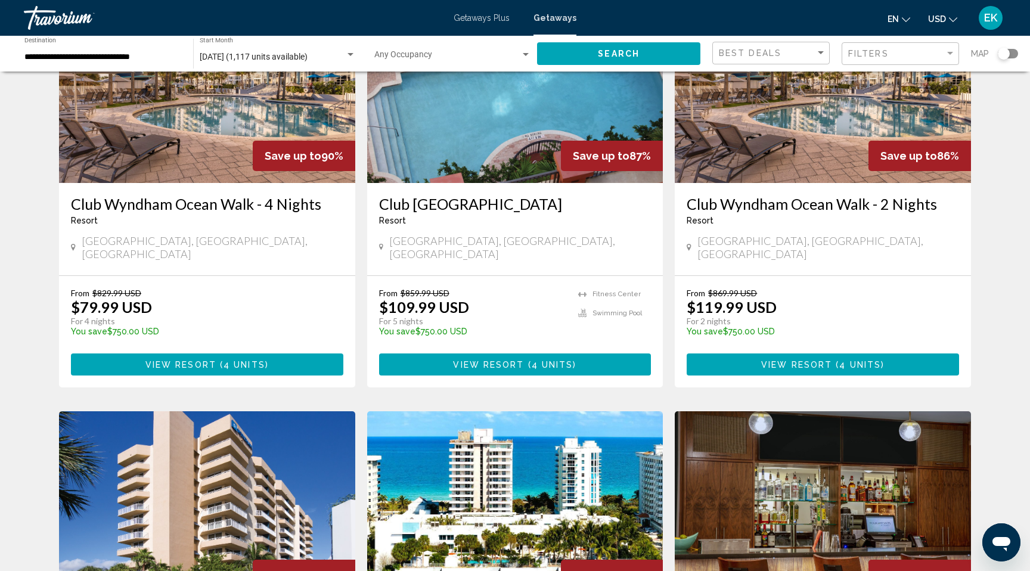
click at [247, 370] on span "4 units" at bounding box center [245, 365] width 42 height 10
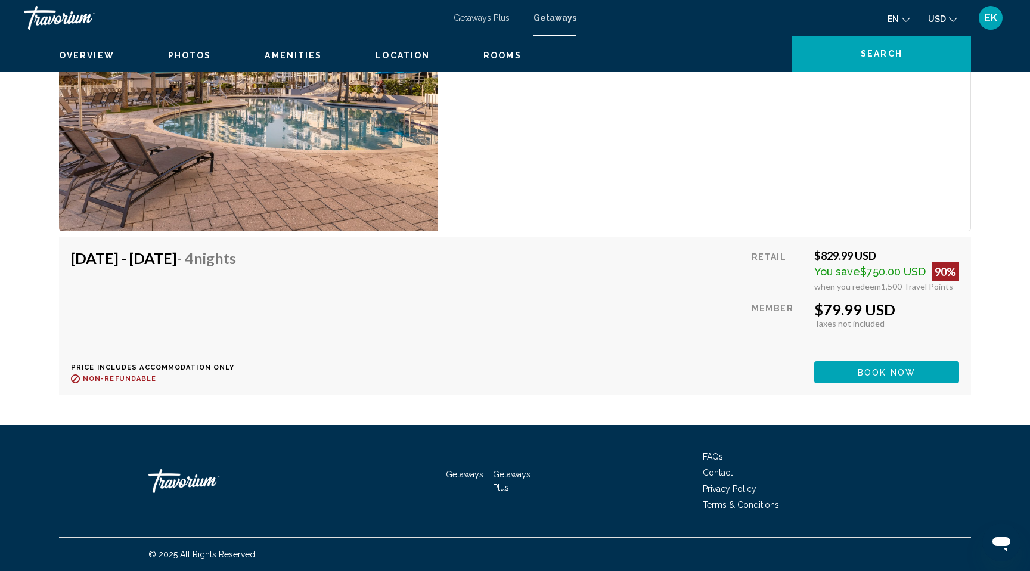
scroll to position [2492, 0]
click at [868, 377] on span "Book now" at bounding box center [887, 373] width 58 height 10
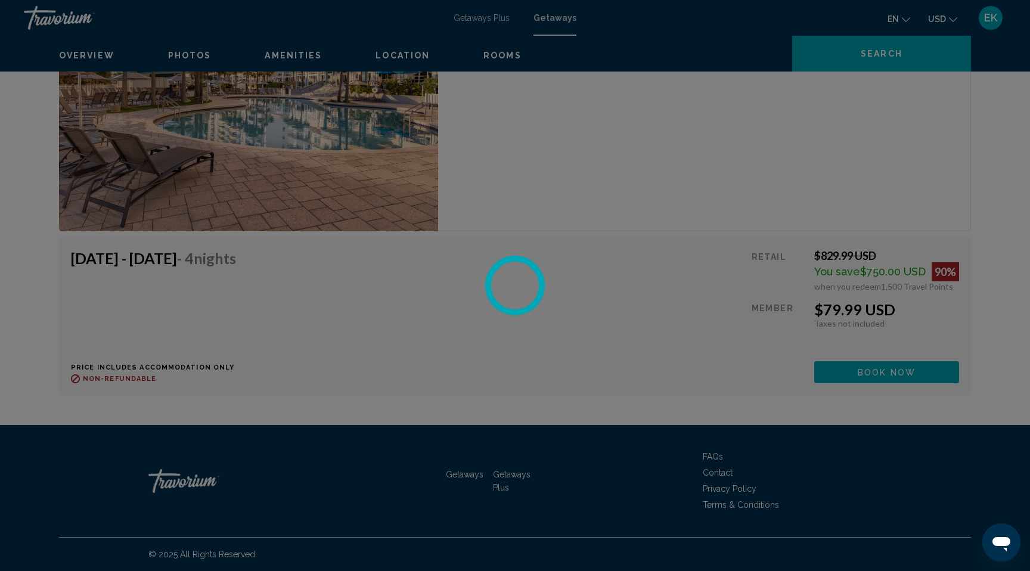
scroll to position [2497, 0]
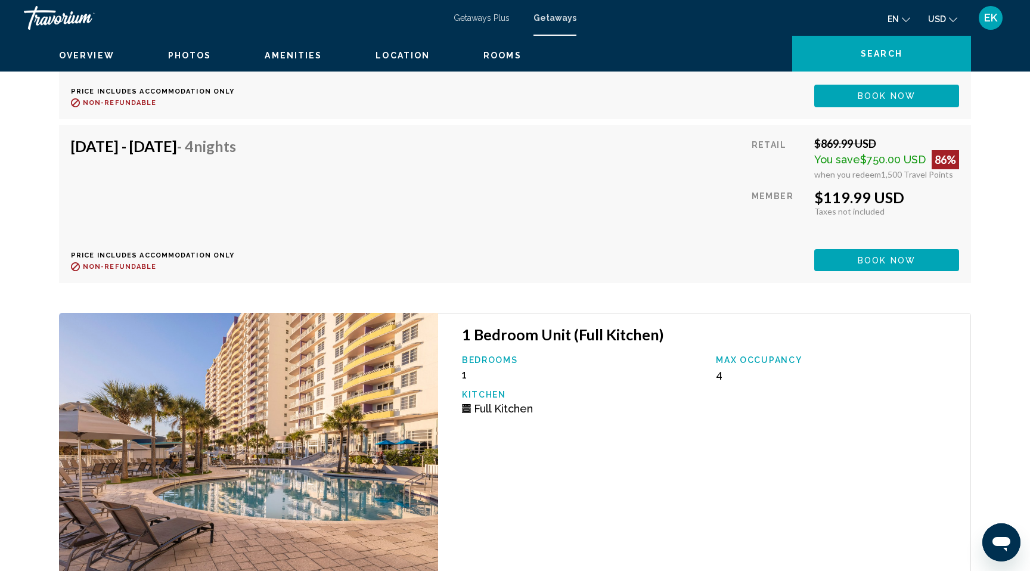
scroll to position [2730, 0]
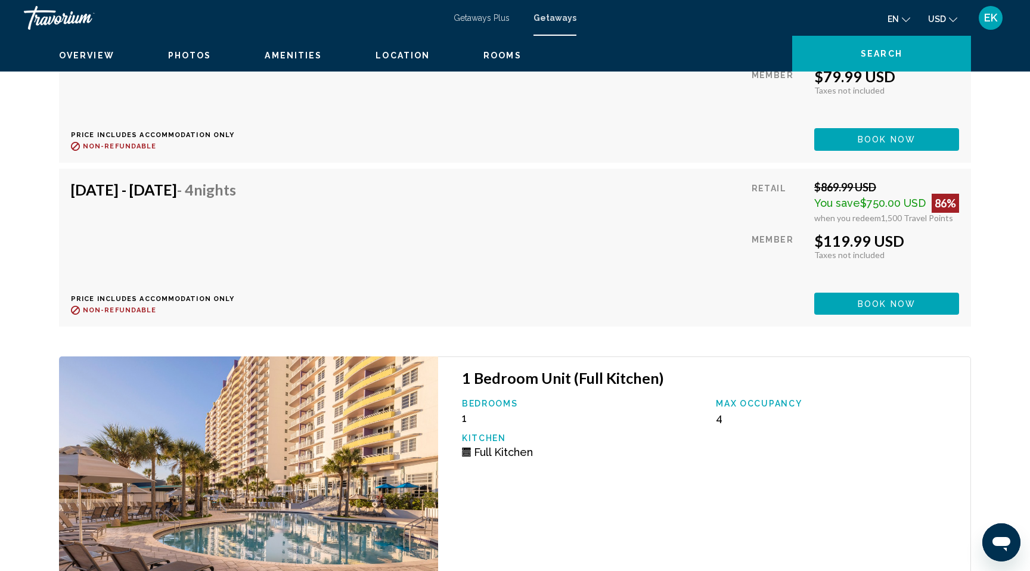
scroll to position [2689, 0]
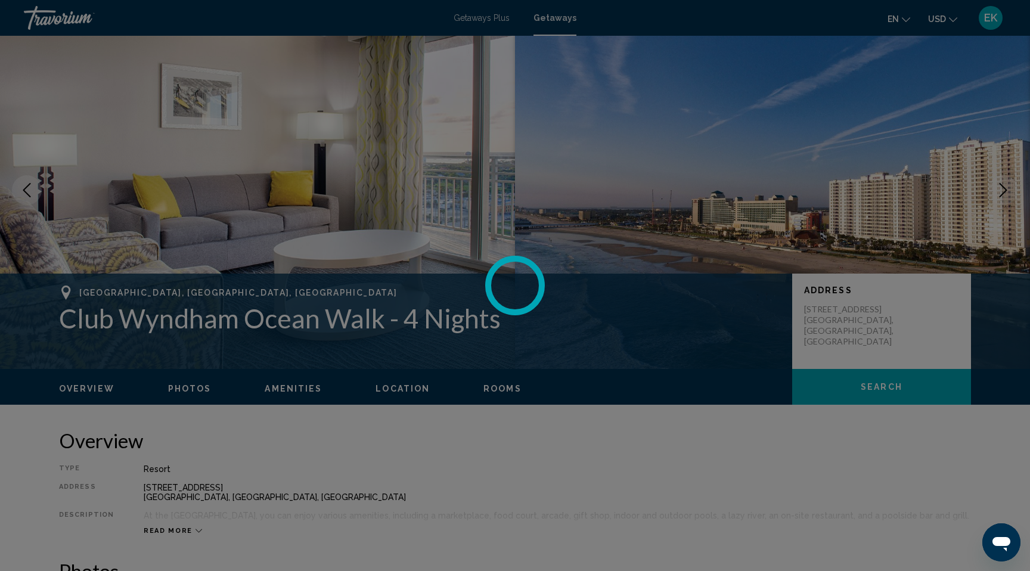
scroll to position [24, 0]
drag, startPoint x: 579, startPoint y: 407, endPoint x: 342, endPoint y: 402, distance: 237.4
click at [342, 402] on div at bounding box center [515, 285] width 1030 height 571
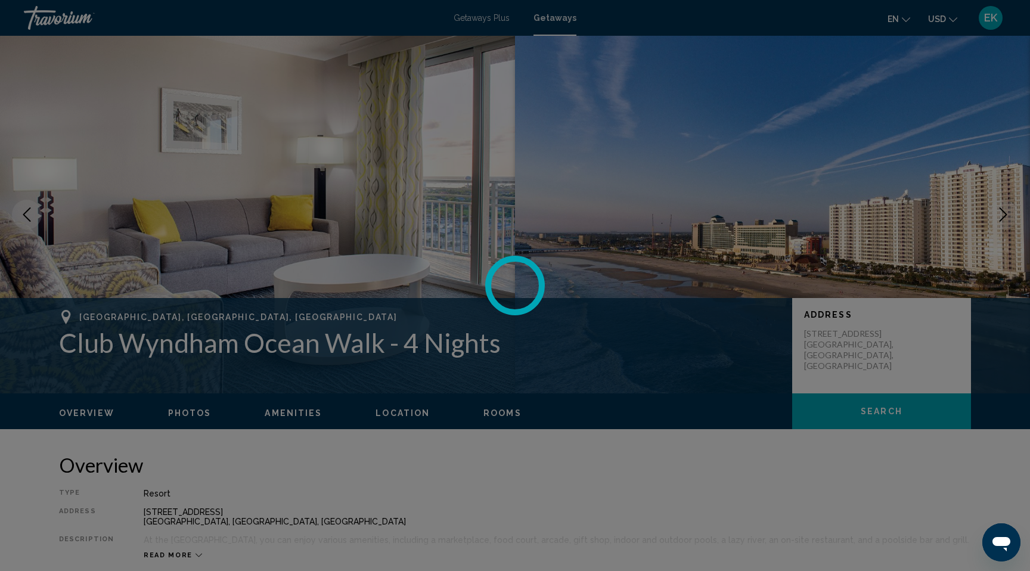
click at [619, 291] on div at bounding box center [515, 285] width 1030 height 571
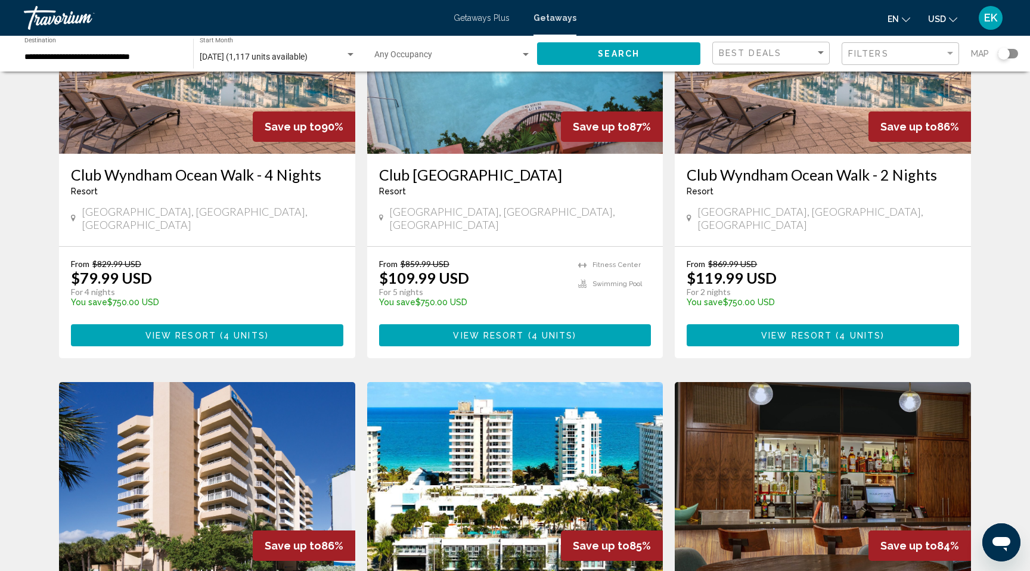
scroll to position [168, 0]
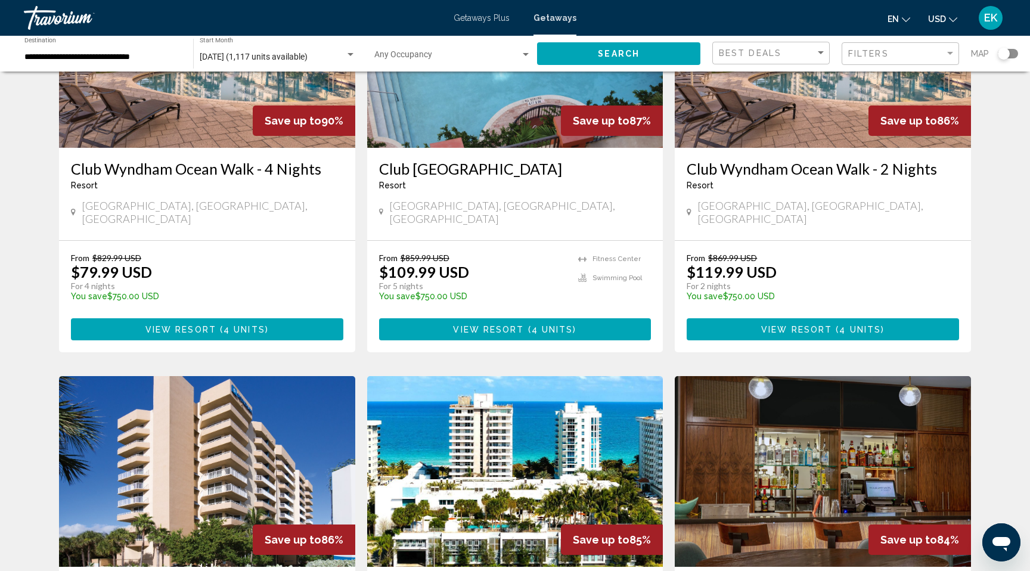
click at [832, 335] on span "View Resort" at bounding box center [796, 330] width 71 height 10
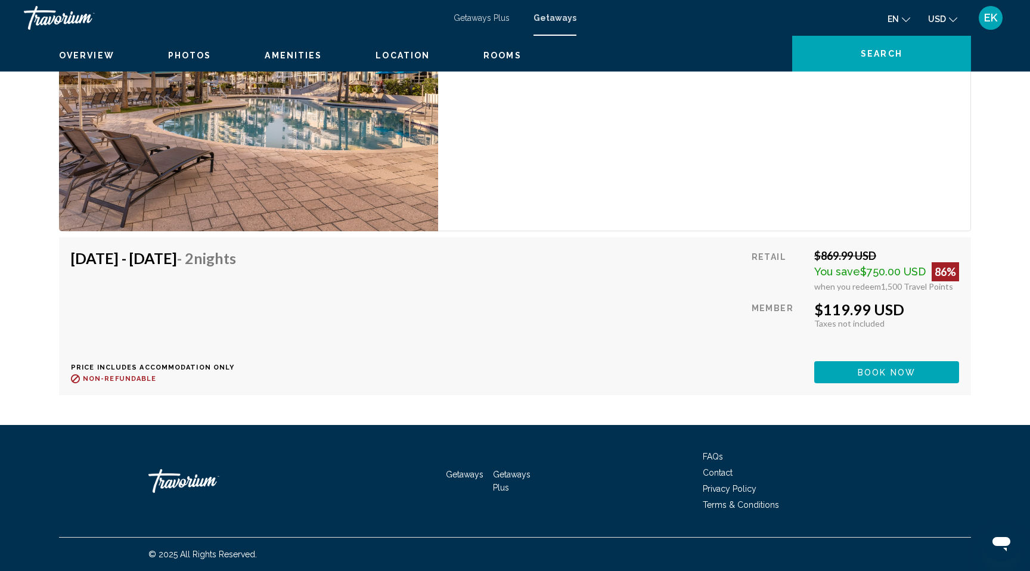
scroll to position [2554, 0]
click at [886, 377] on span "Book now" at bounding box center [887, 373] width 58 height 10
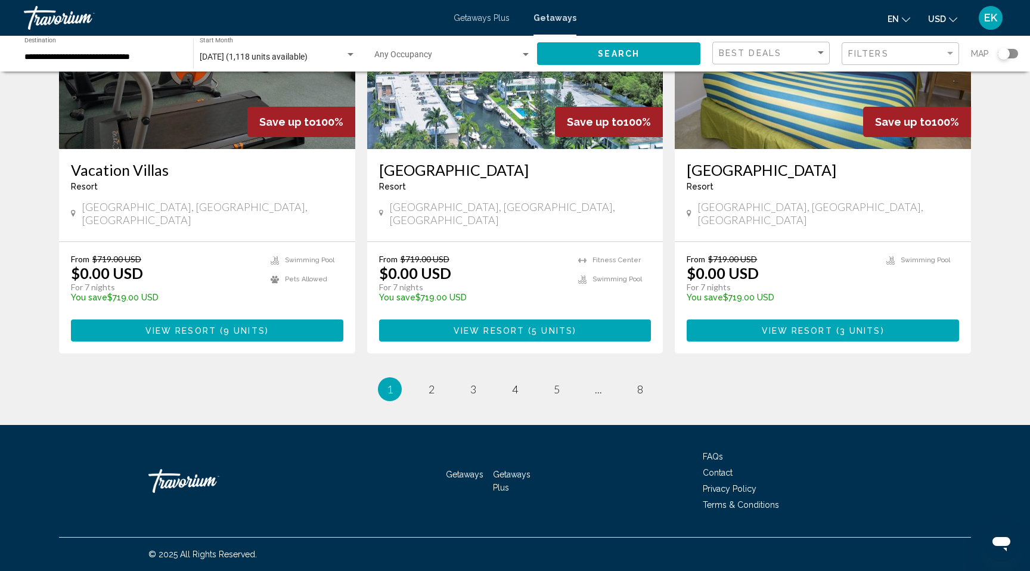
scroll to position [1801, 0]
click at [429, 396] on span "2" at bounding box center [432, 389] width 6 height 13
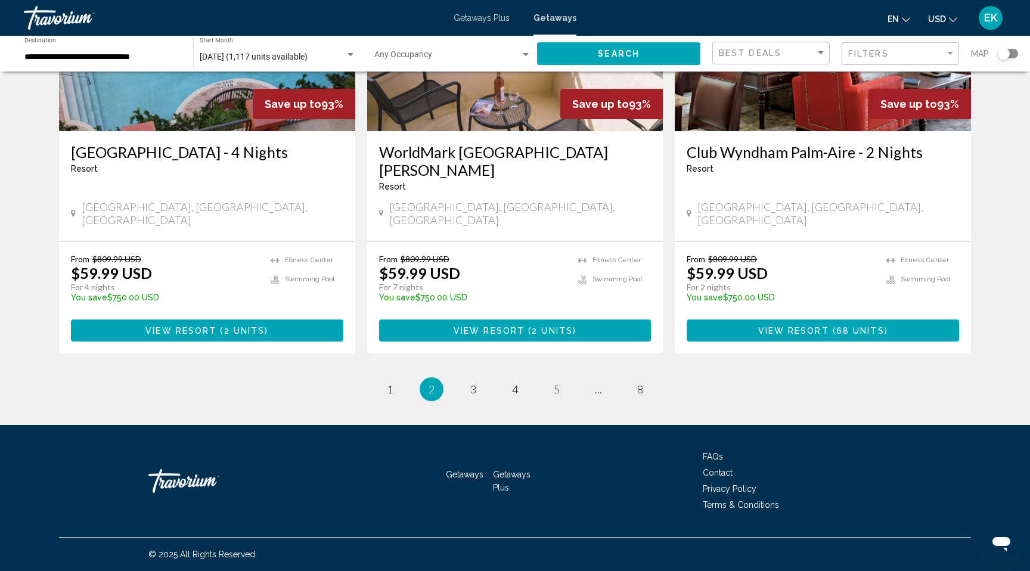
scroll to position [1924, 0]
click at [469, 379] on link "page 3" at bounding box center [473, 389] width 21 height 21
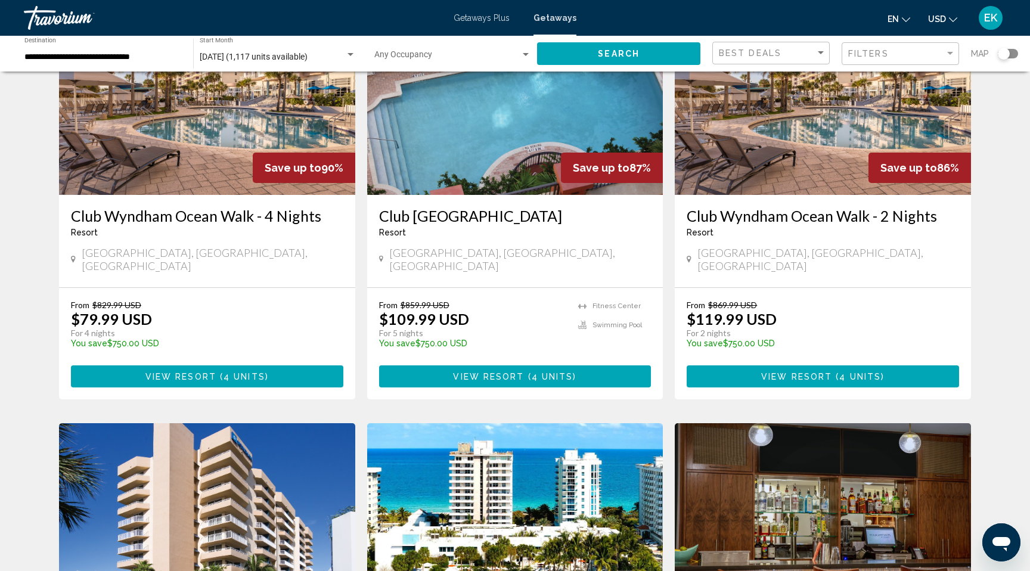
scroll to position [122, 0]
click at [224, 381] on span "4 units" at bounding box center [245, 376] width 42 height 10
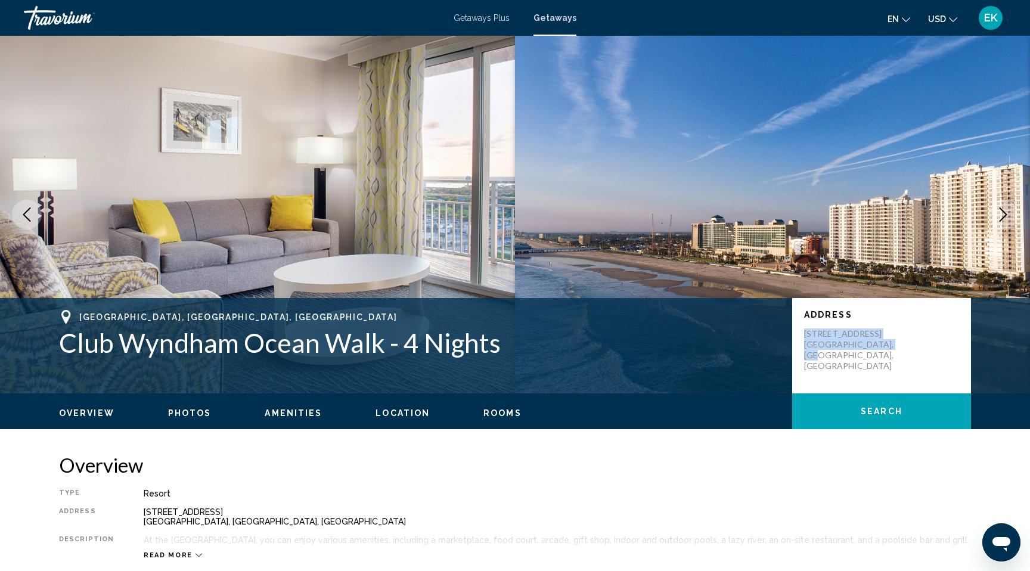
drag, startPoint x: 906, startPoint y: 434, endPoint x: 789, endPoint y: 419, distance: 117.8
click at [792, 394] on div "Address [STREET_ADDRESS] [GEOGRAPHIC_DATA], [GEOGRAPHIC_DATA], [GEOGRAPHIC_DATA]" at bounding box center [881, 345] width 179 height 95
copy p "[STREET_ADDRESS] [GEOGRAPHIC_DATA], [GEOGRAPHIC_DATA], [GEOGRAPHIC_DATA]"
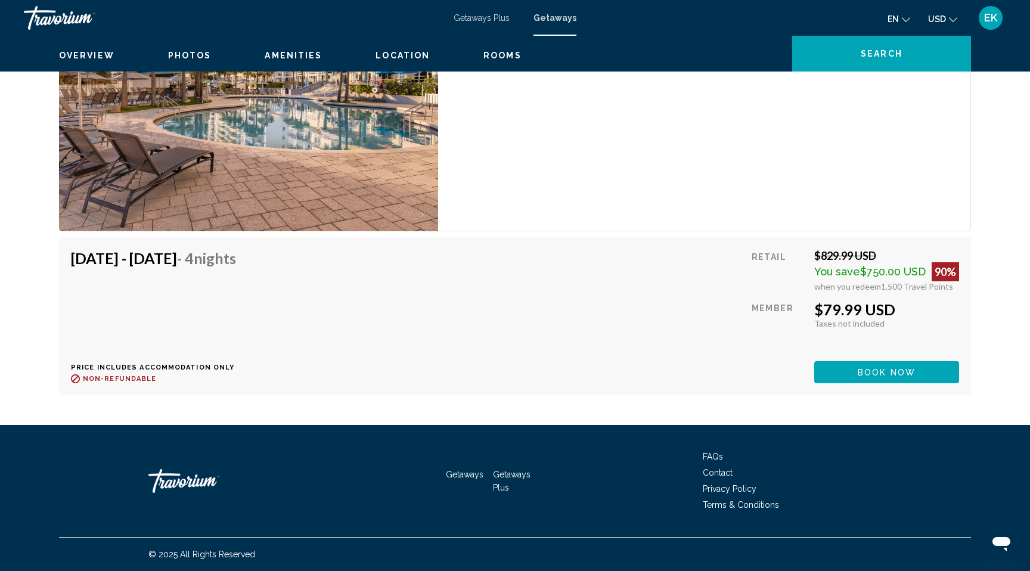
scroll to position [2623, 0]
click at [851, 361] on button "Book now" at bounding box center [887, 372] width 145 height 22
